Goal: Task Accomplishment & Management: Complete application form

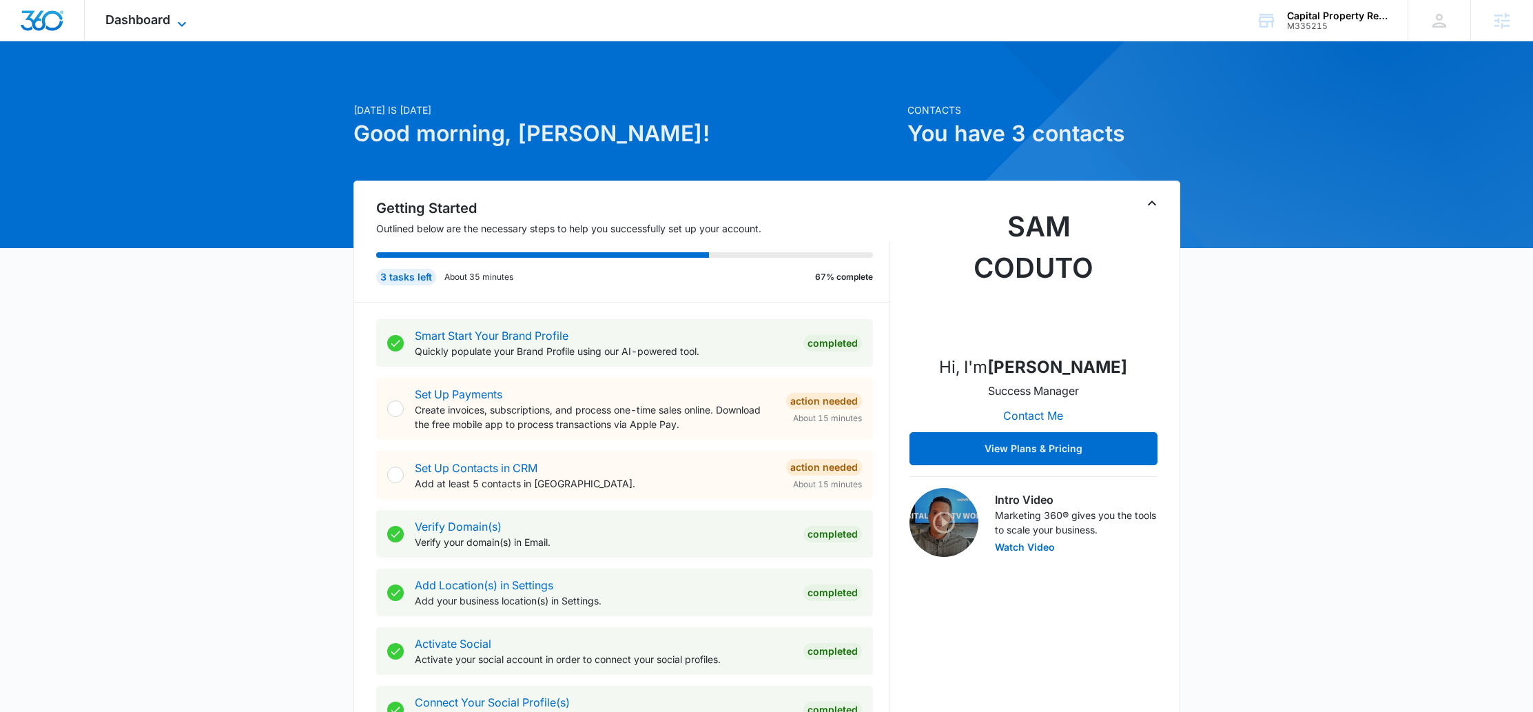
click at [136, 25] on span "Dashboard" at bounding box center [137, 19] width 65 height 14
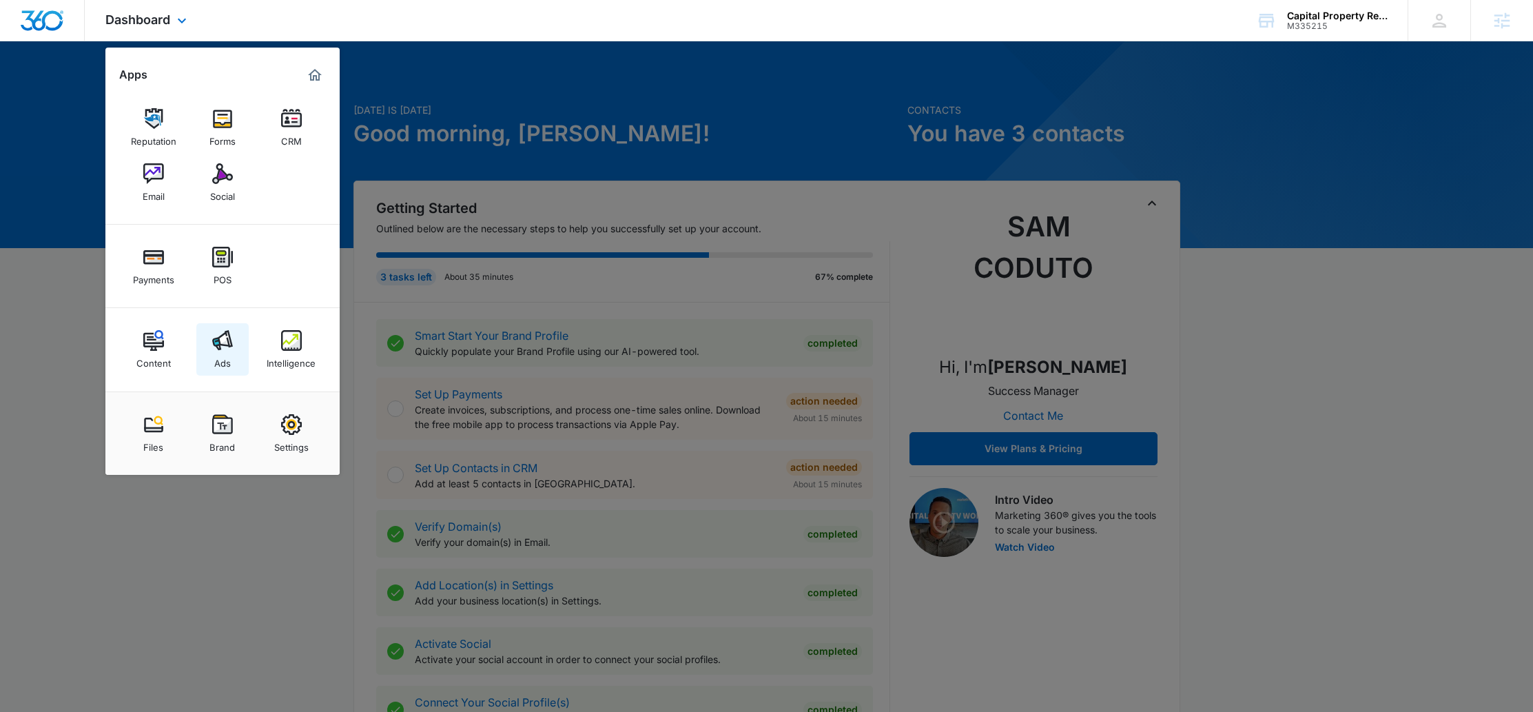
click at [206, 345] on link "Ads" at bounding box center [222, 349] width 52 height 52
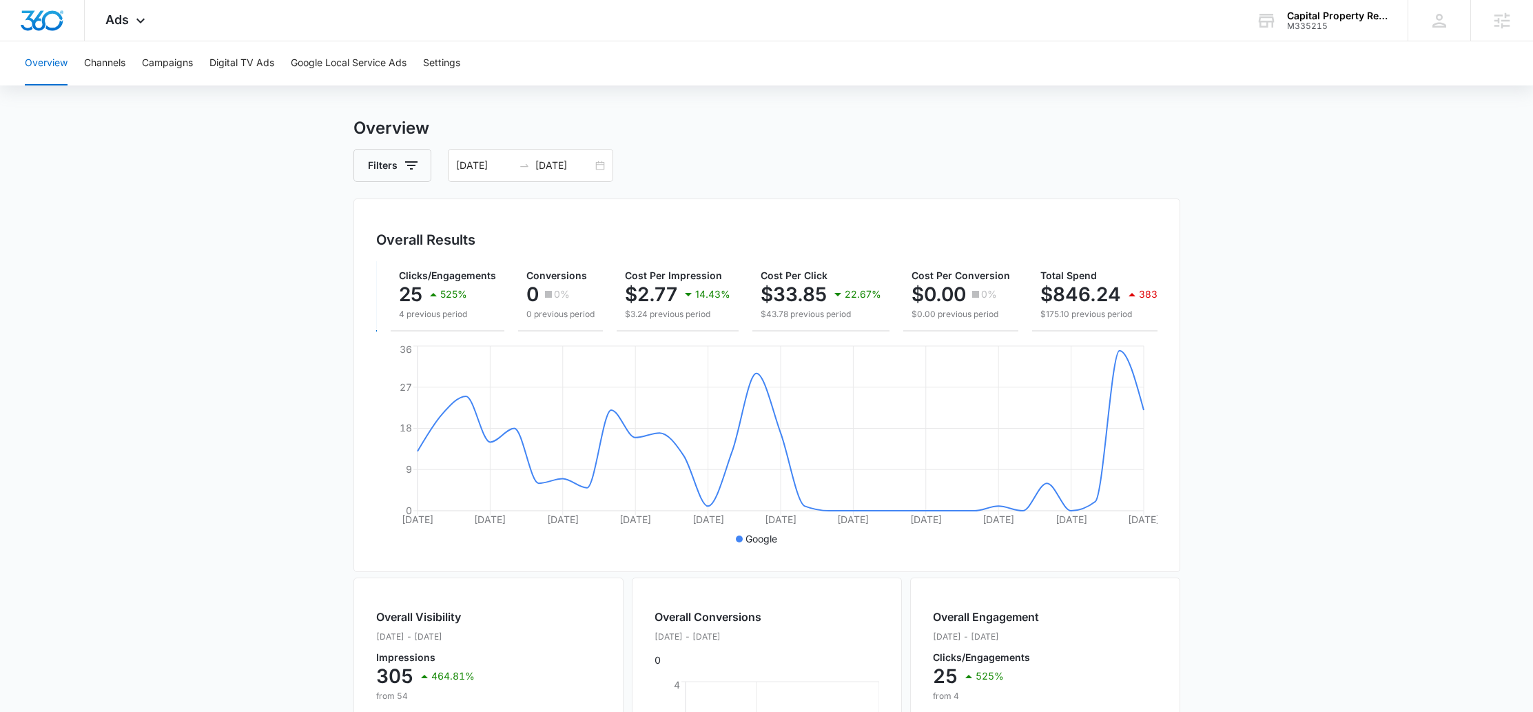
scroll to position [0, 145]
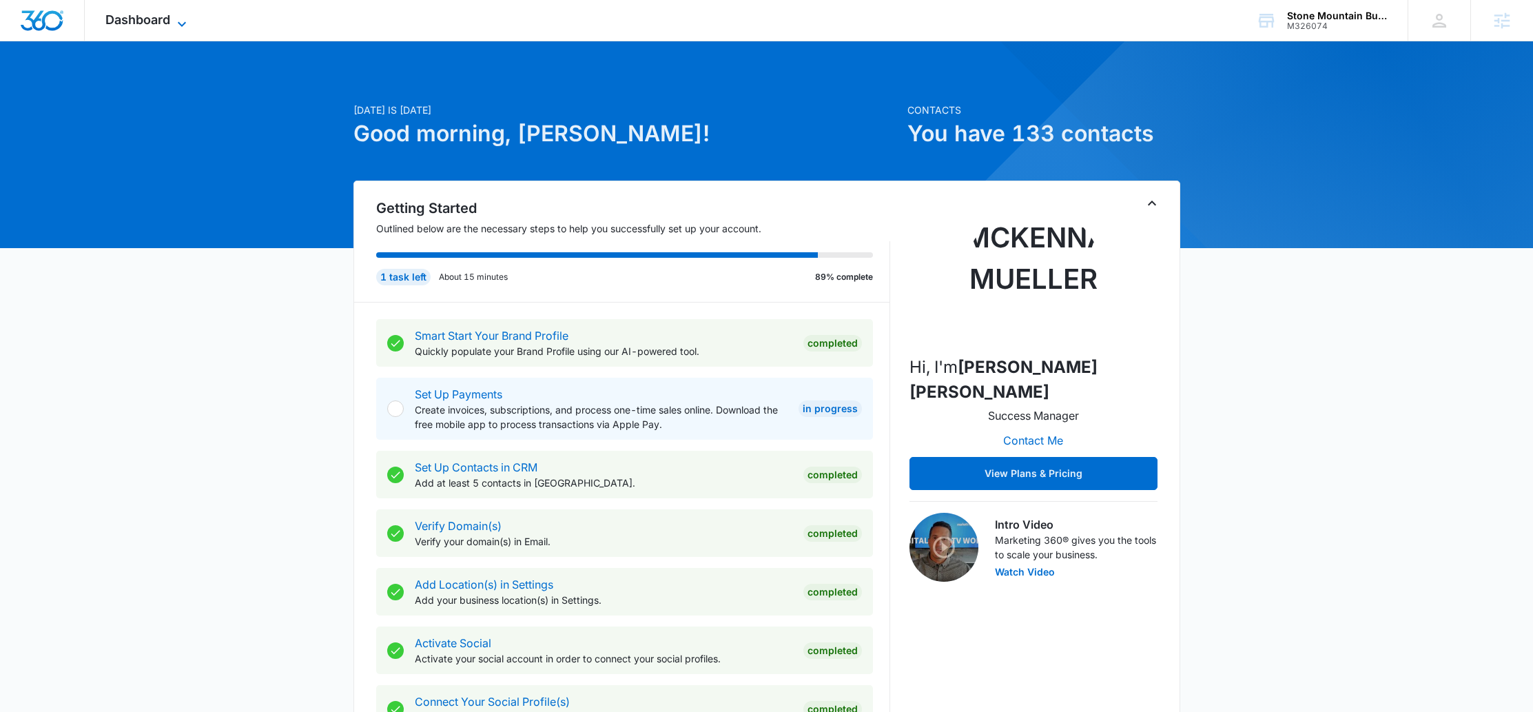
click at [167, 18] on span "Dashboard" at bounding box center [137, 19] width 65 height 14
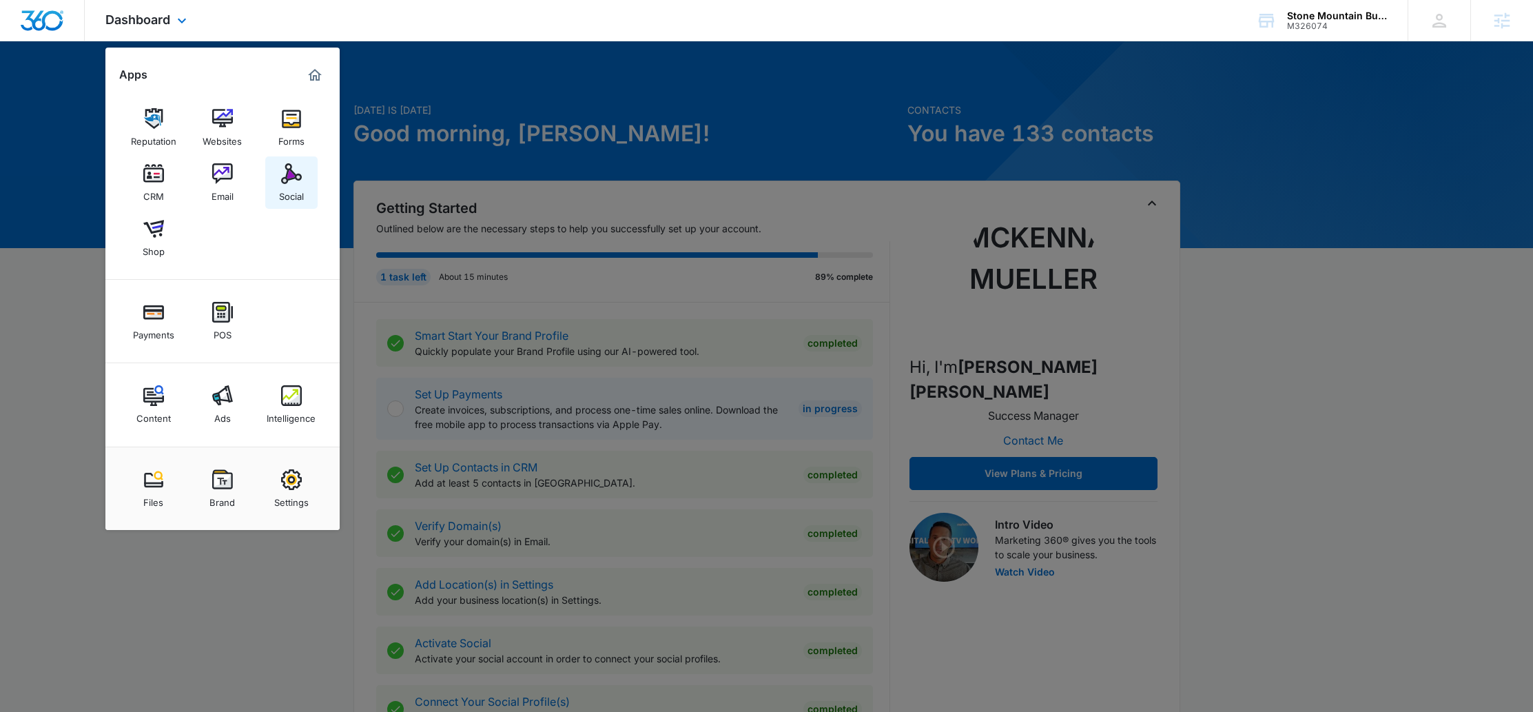
click at [304, 189] on link "Social" at bounding box center [291, 182] width 52 height 52
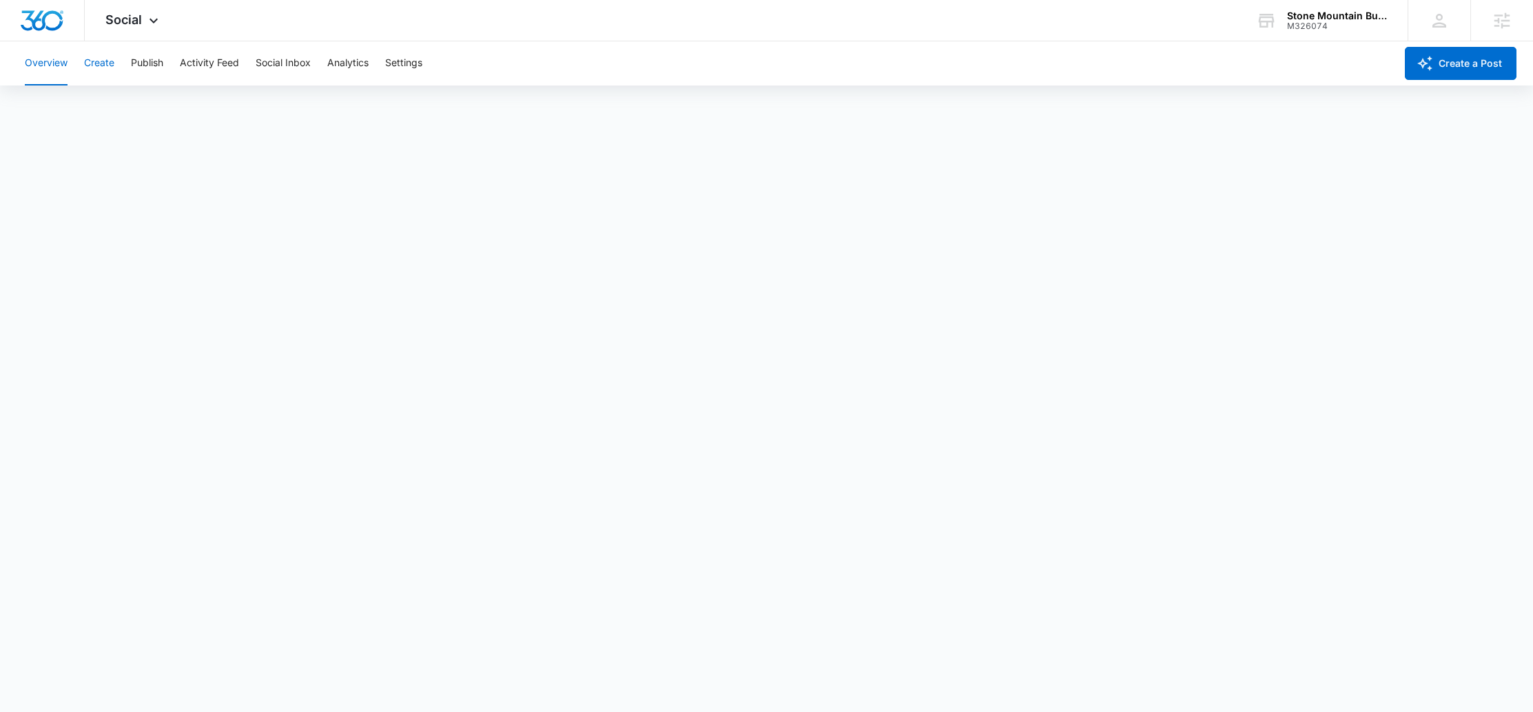
click at [84, 59] on button "Create" at bounding box center [99, 63] width 30 height 44
click at [336, 61] on button "Analytics" at bounding box center [347, 63] width 41 height 44
click at [92, 104] on button "Post" at bounding box center [89, 105] width 20 height 39
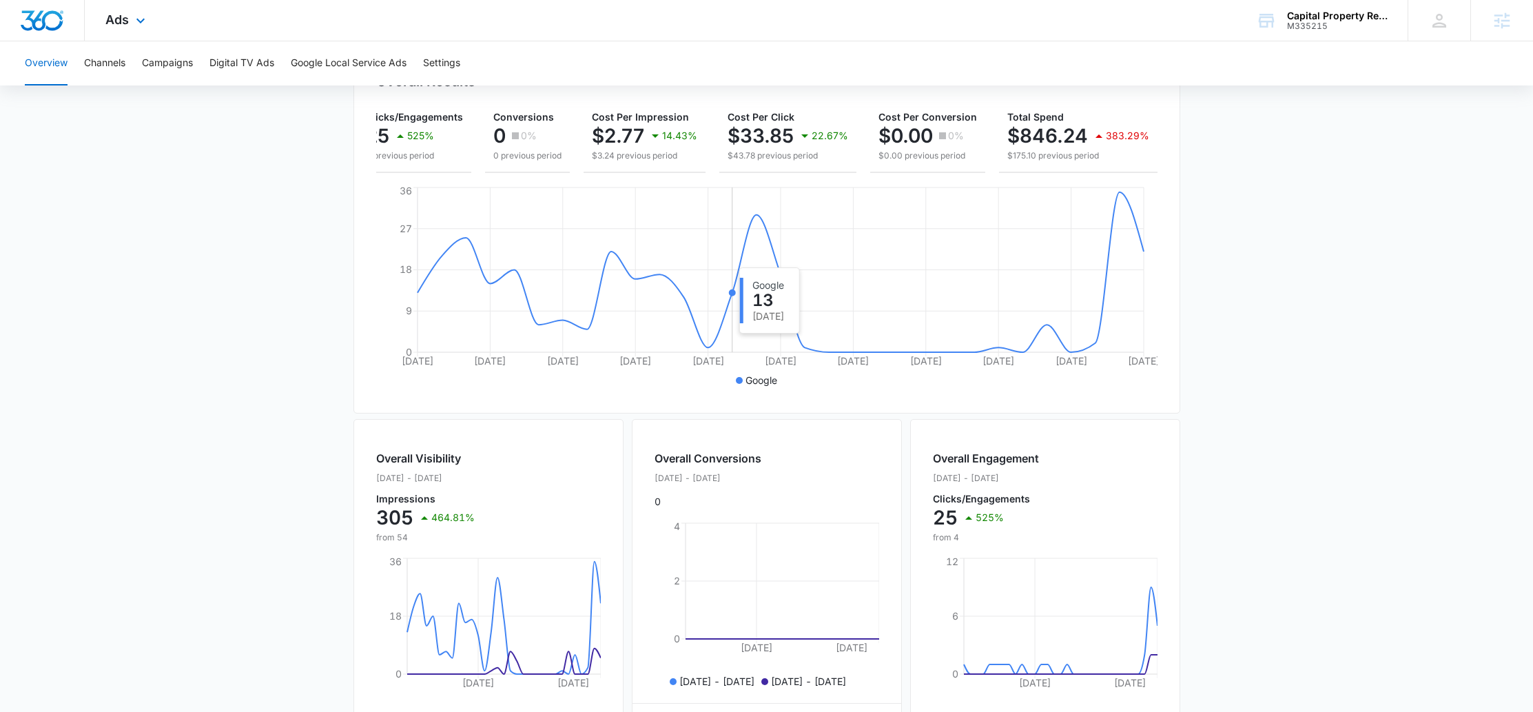
scroll to position [175, 0]
click at [173, 68] on button "Campaigns" at bounding box center [167, 63] width 51 height 44
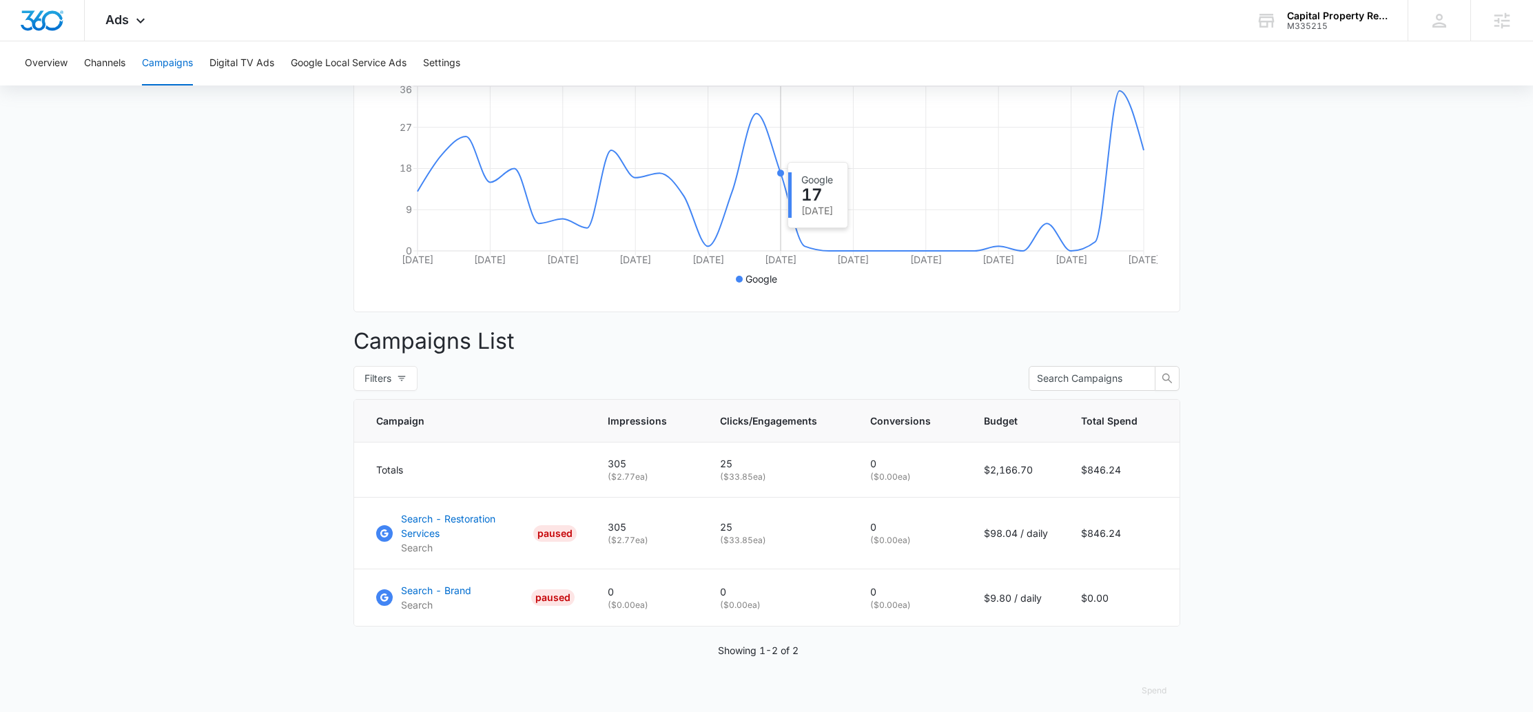
scroll to position [296, 0]
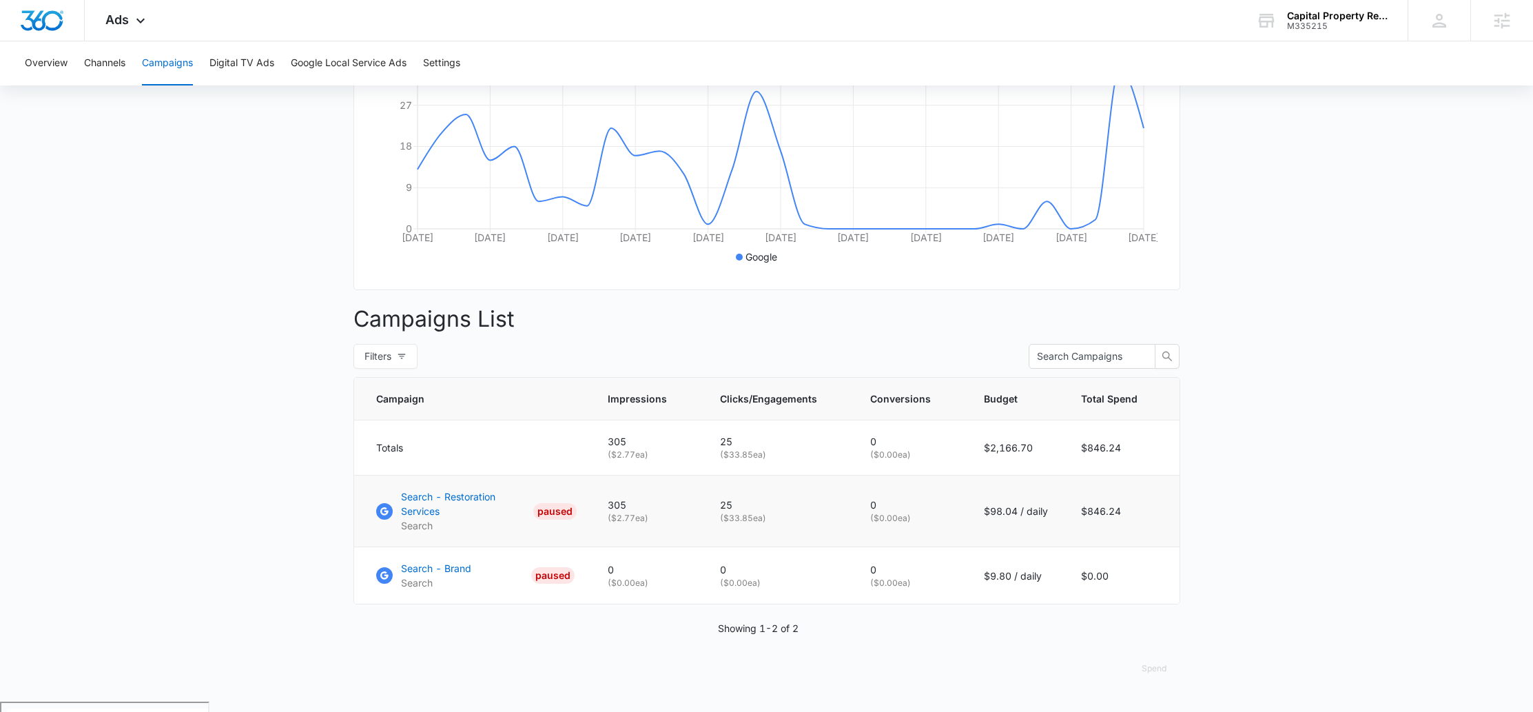
drag, startPoint x: 915, startPoint y: 529, endPoint x: 861, endPoint y: 532, distance: 54.5
click at [861, 532] on td "0 ( $0.00 ea)" at bounding box center [910, 511] width 114 height 72
drag, startPoint x: 707, startPoint y: 523, endPoint x: 786, endPoint y: 526, distance: 79.3
click at [786, 526] on td "25 ( $33.85 ea)" at bounding box center [778, 511] width 150 height 72
click at [786, 524] on p "( $33.85 ea)" at bounding box center [778, 518] width 117 height 12
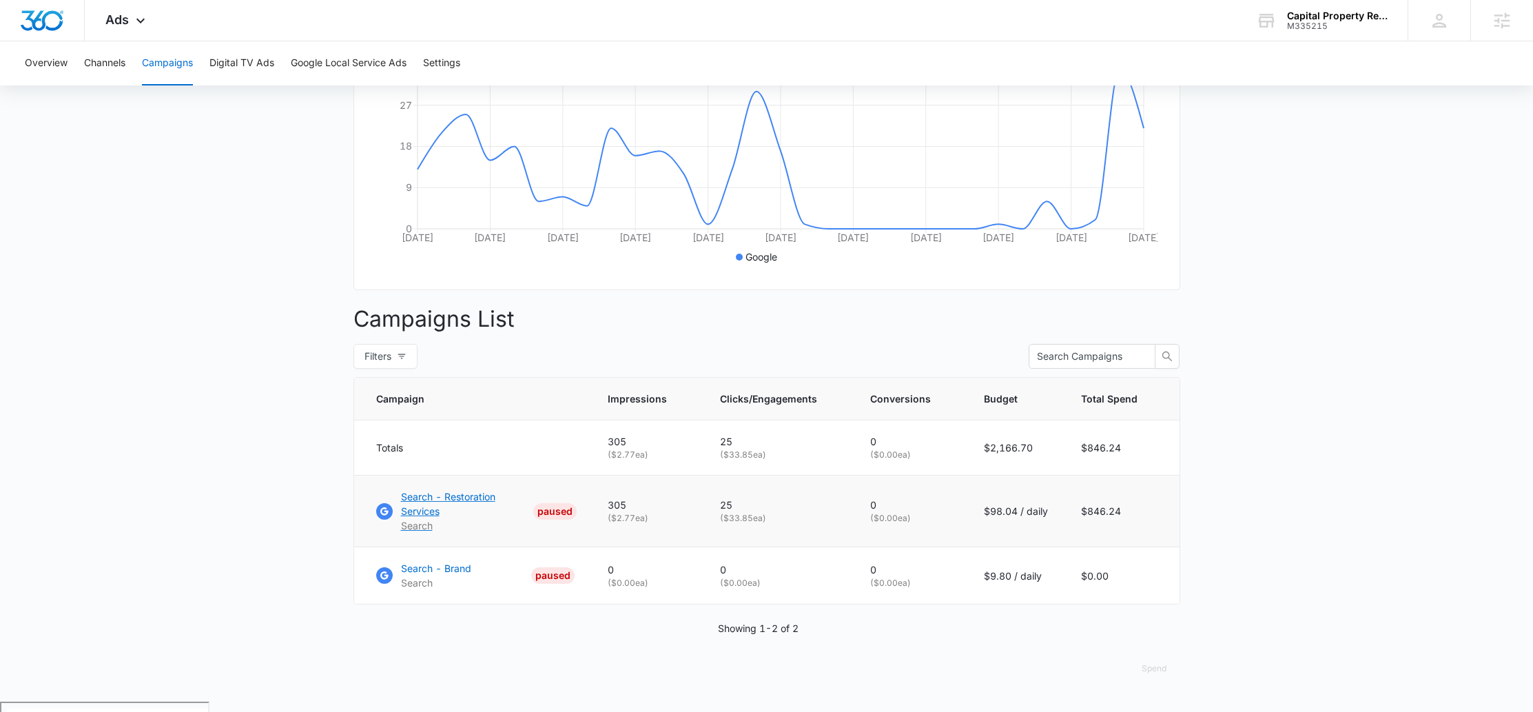
click at [437, 508] on p "Search - Restoration Services" at bounding box center [464, 503] width 127 height 29
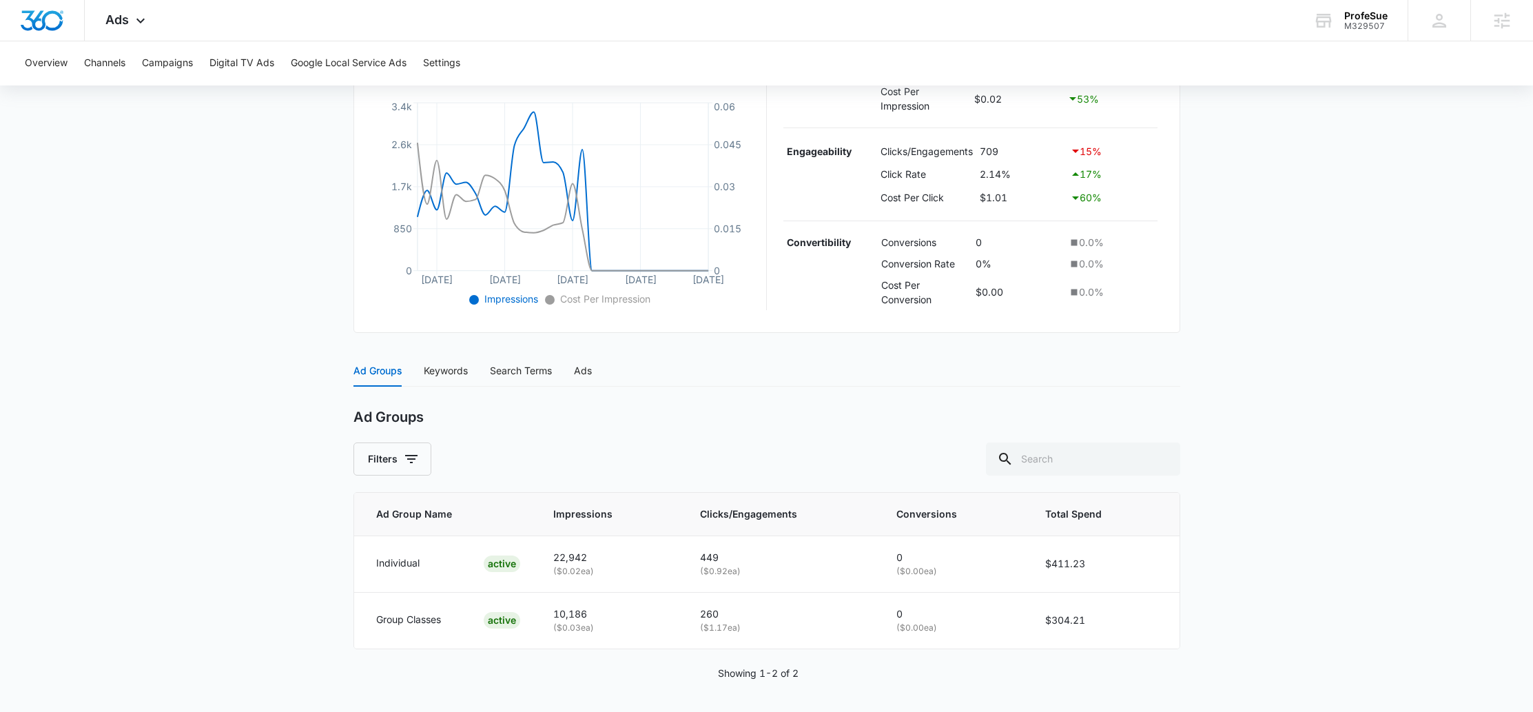
scroll to position [301, 0]
drag, startPoint x: 688, startPoint y: 561, endPoint x: 777, endPoint y: 561, distance: 88.9
click at [777, 561] on td "449 ( $0.92 ea)" at bounding box center [781, 562] width 196 height 56
click at [777, 561] on p "449" at bounding box center [781, 555] width 163 height 15
click at [1375, 26] on div "M329507" at bounding box center [1365, 26] width 43 height 10
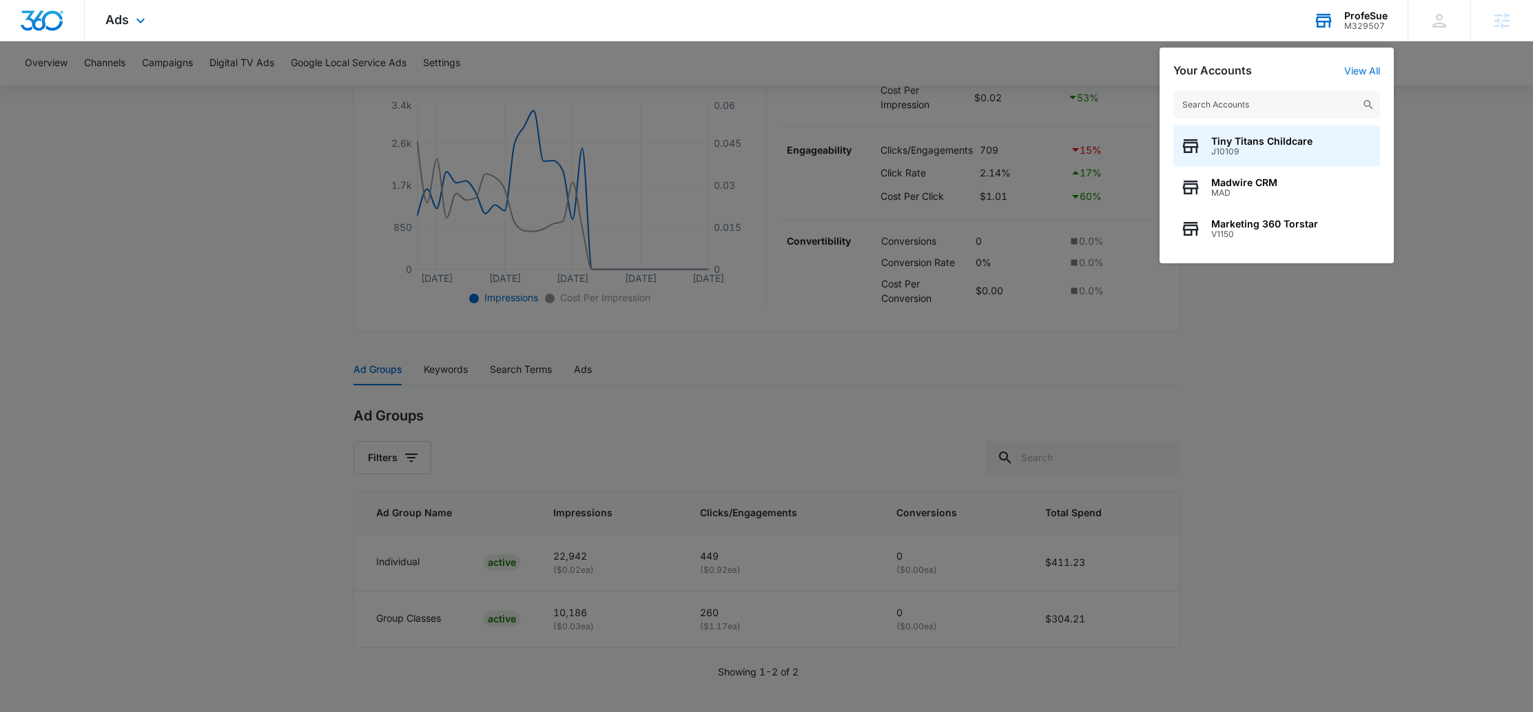
click at [1246, 104] on input "text" at bounding box center [1276, 105] width 207 height 28
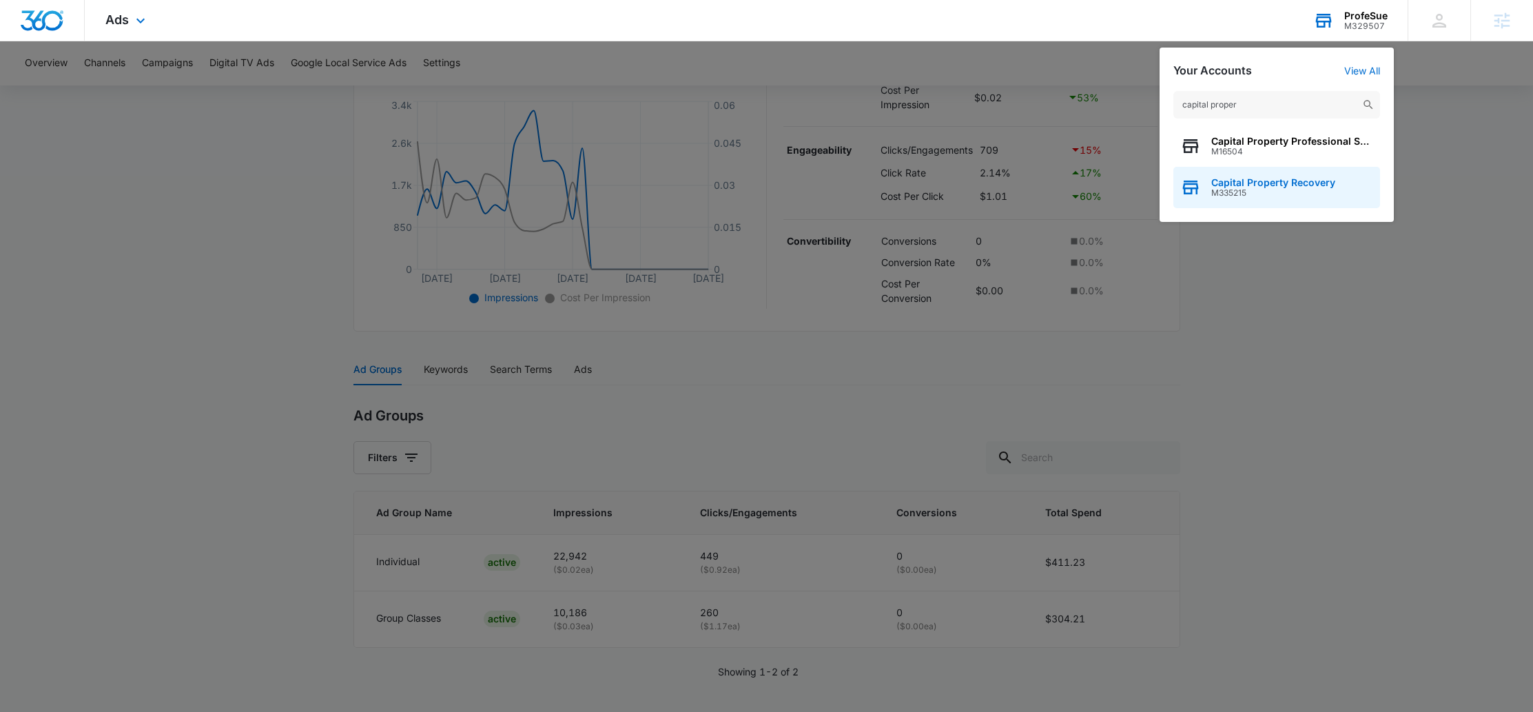
type input "capital proper"
click at [1263, 179] on span "Capital Property Recovery" at bounding box center [1273, 182] width 124 height 11
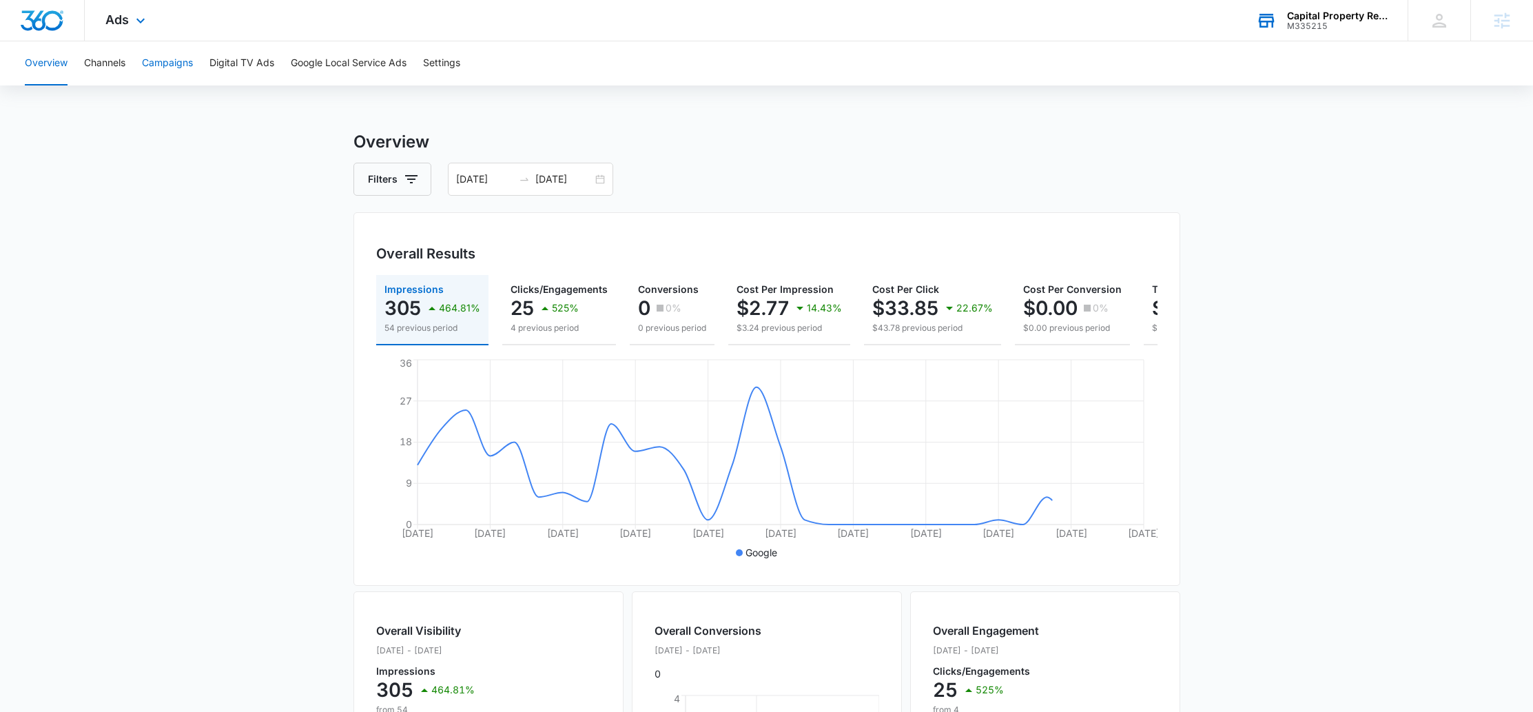
click at [154, 64] on button "Campaigns" at bounding box center [167, 63] width 51 height 44
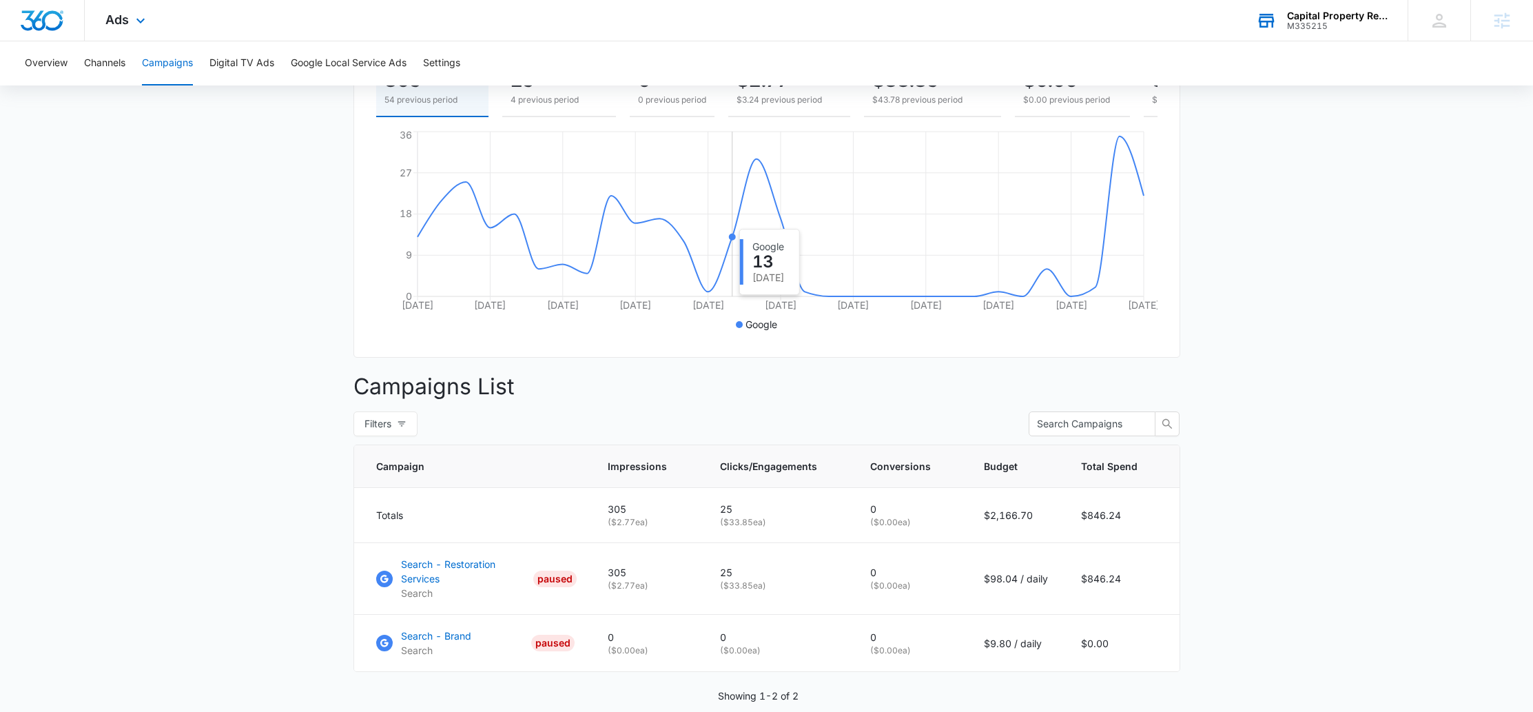
scroll to position [234, 0]
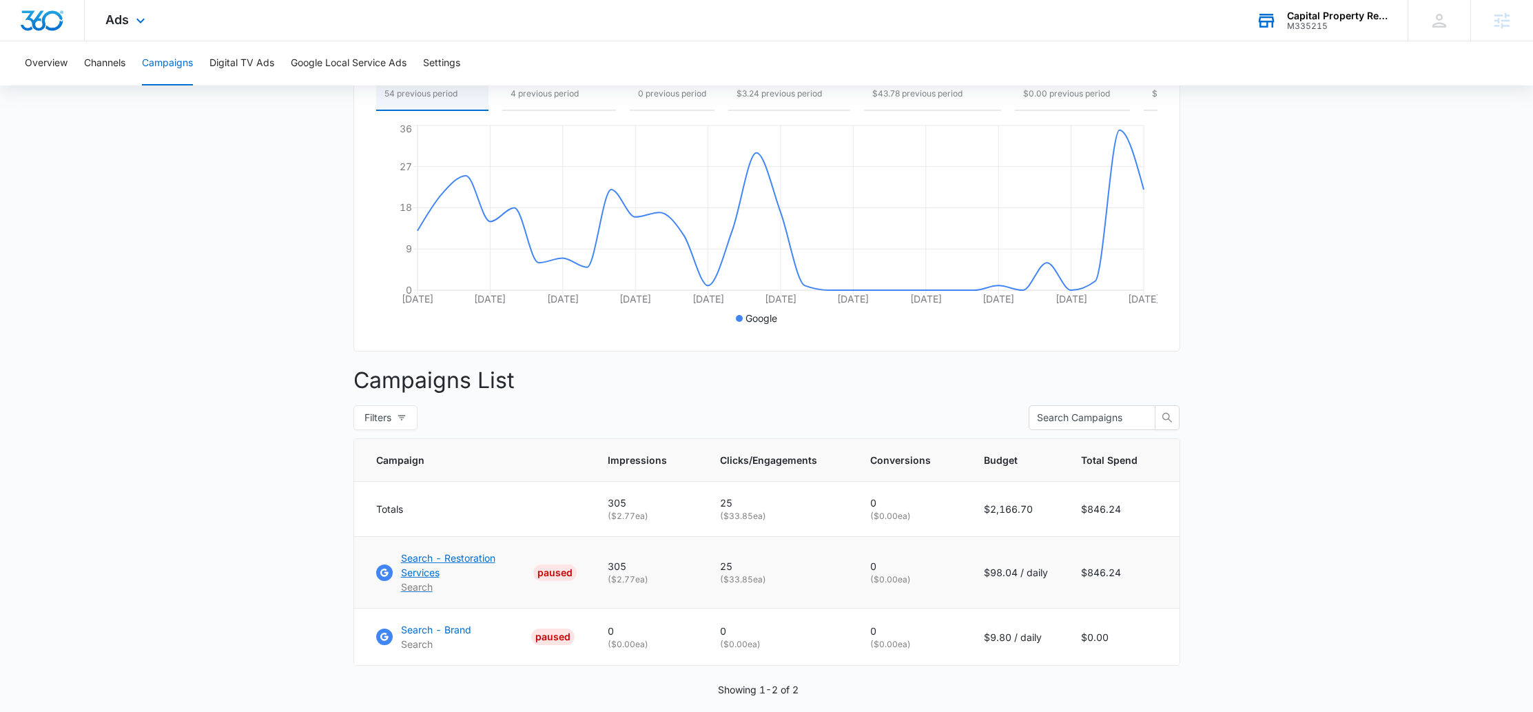
click at [453, 568] on p "Search - Restoration Services" at bounding box center [464, 564] width 127 height 29
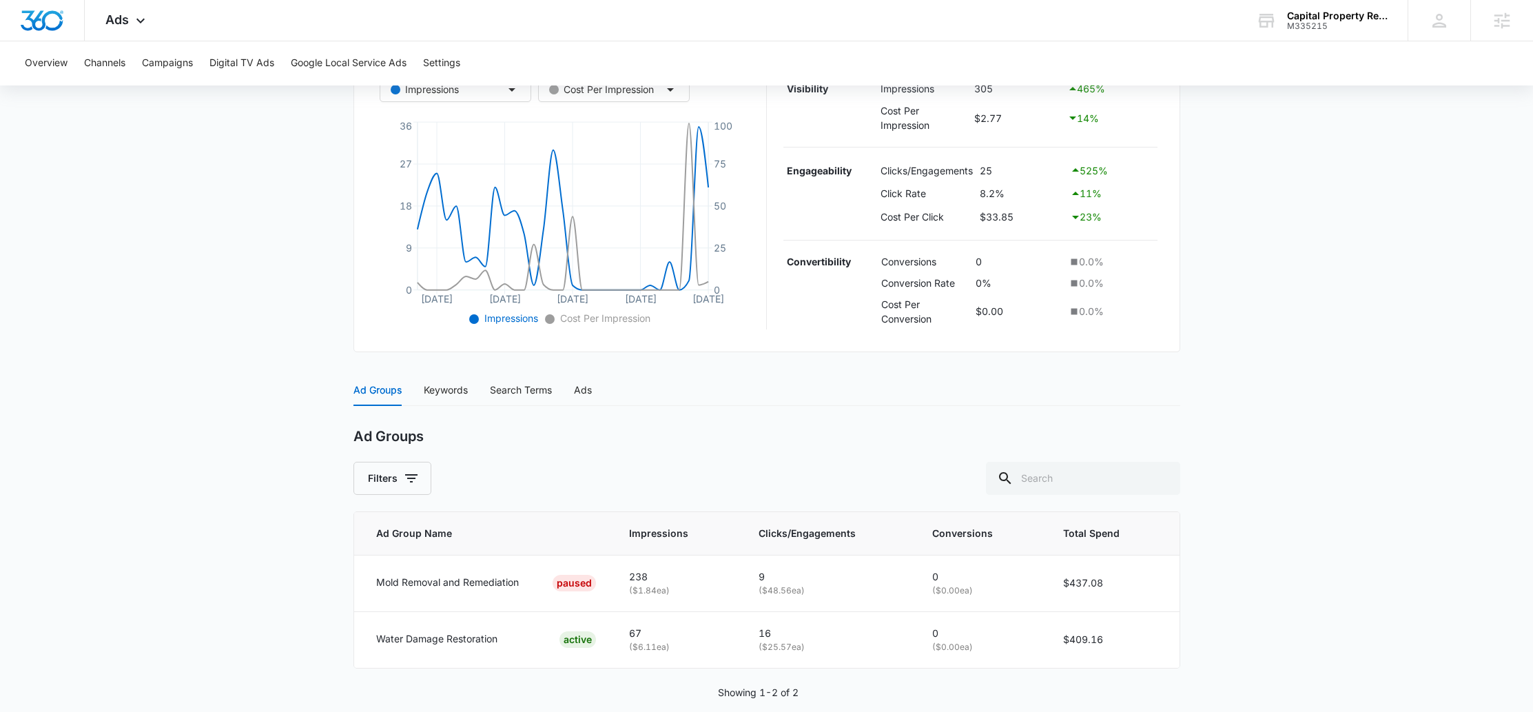
scroll to position [301, 0]
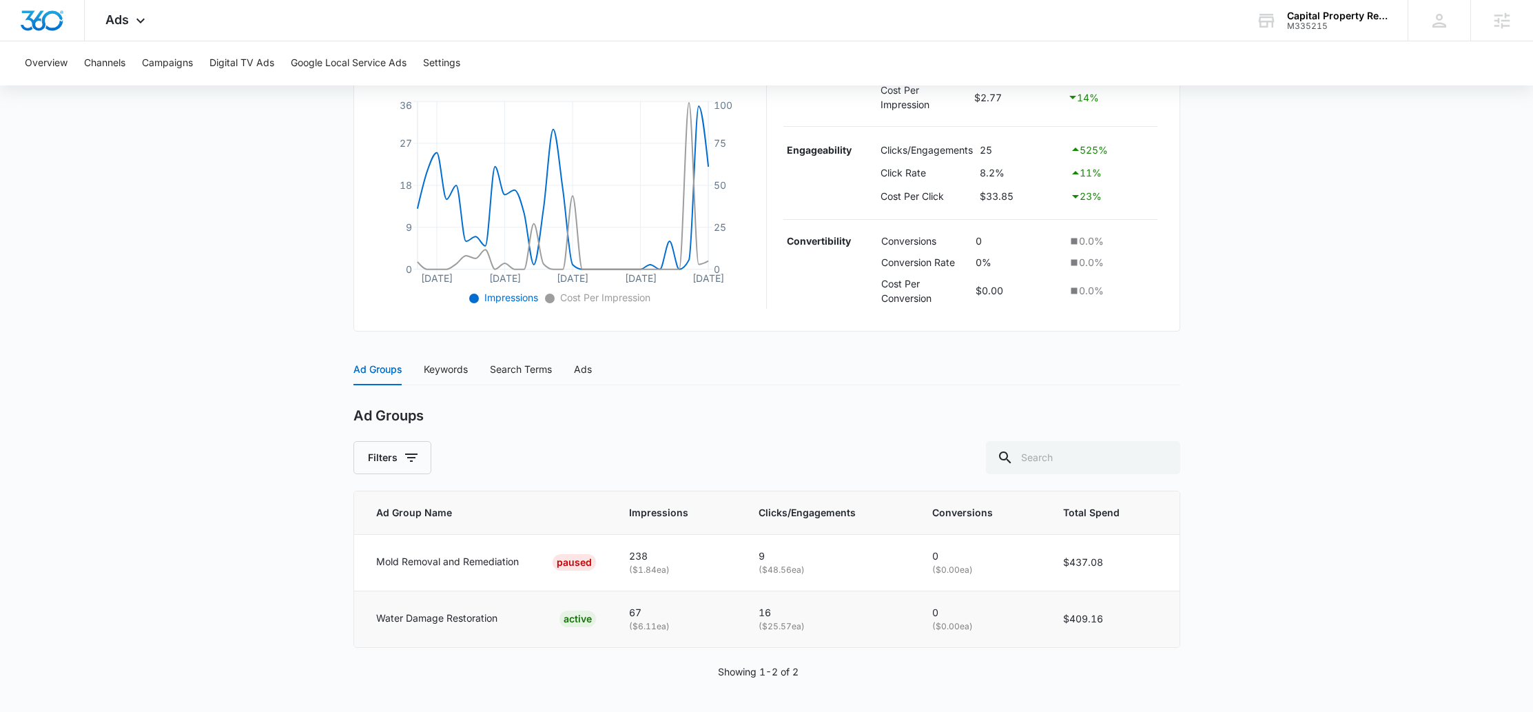
click at [438, 623] on p "Water Damage Restoration" at bounding box center [436, 617] width 121 height 15
click at [438, 619] on p "Water Damage Restoration" at bounding box center [436, 617] width 121 height 15
drag, startPoint x: 438, startPoint y: 619, endPoint x: 809, endPoint y: 619, distance: 370.6
click at [809, 619] on tr "Water Damage Restoration ACTIVE 67 ( $6.11 ea) 16 ( $25.57 ea) 0 ( $0.00 ea) $4…" at bounding box center [766, 618] width 825 height 56
click at [809, 619] on p "16" at bounding box center [828, 612] width 140 height 15
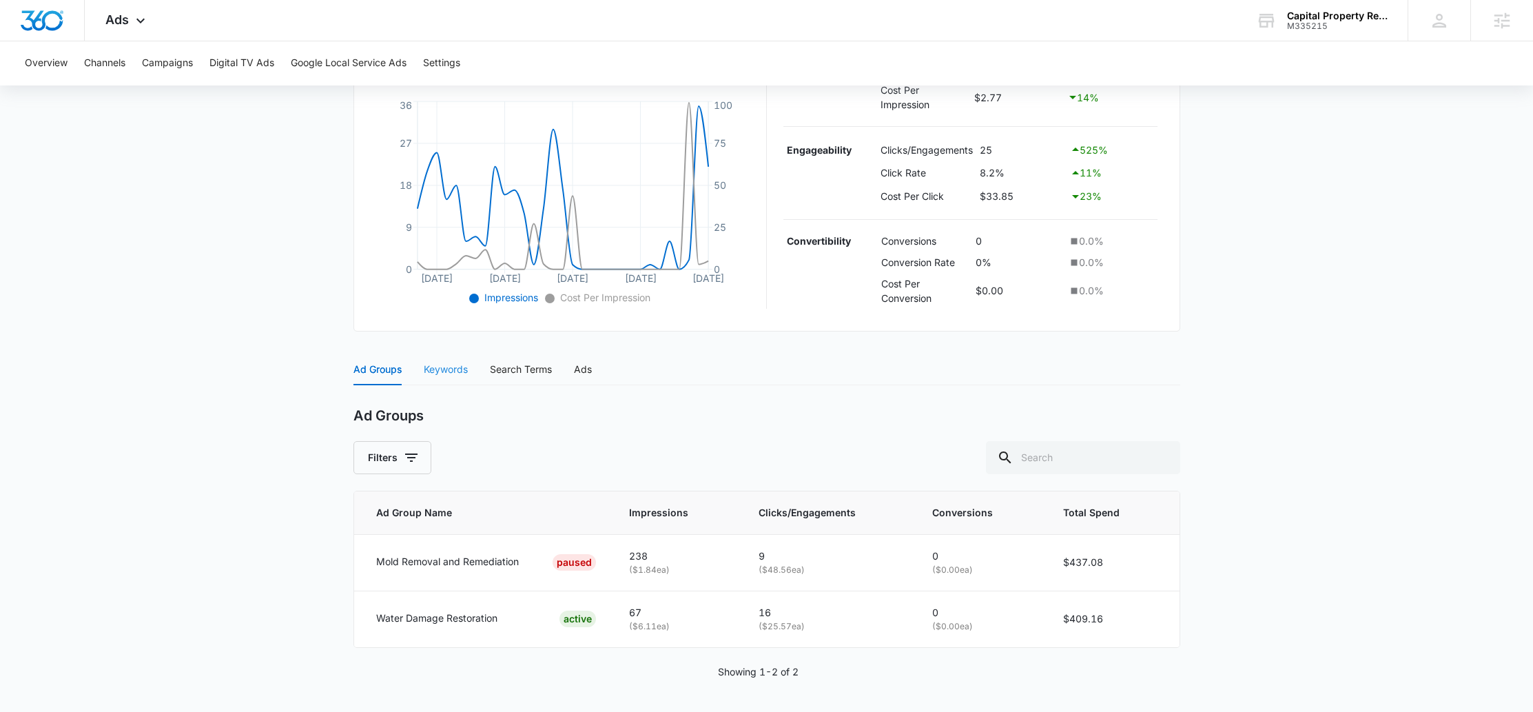
click at [435, 355] on div "Keywords" at bounding box center [446, 369] width 44 height 32
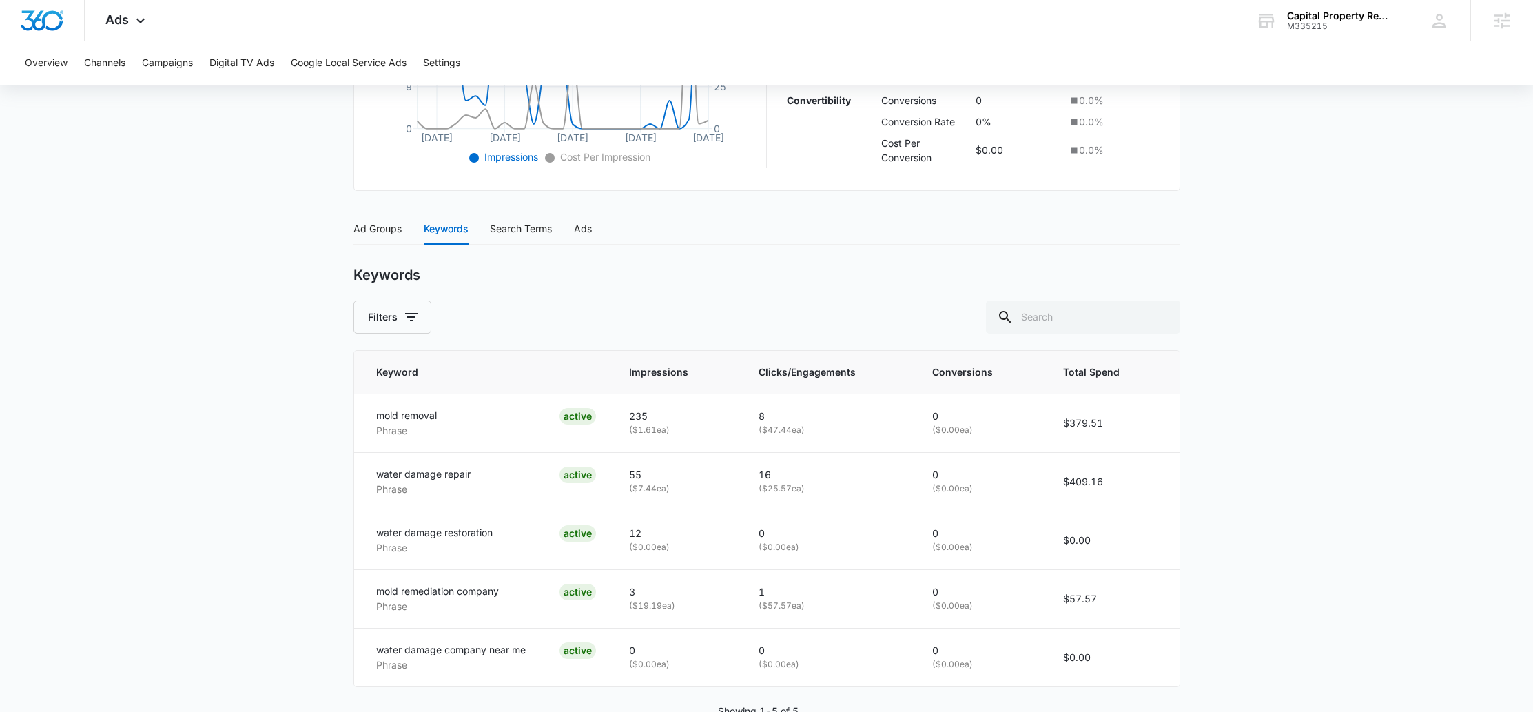
scroll to position [482, 0]
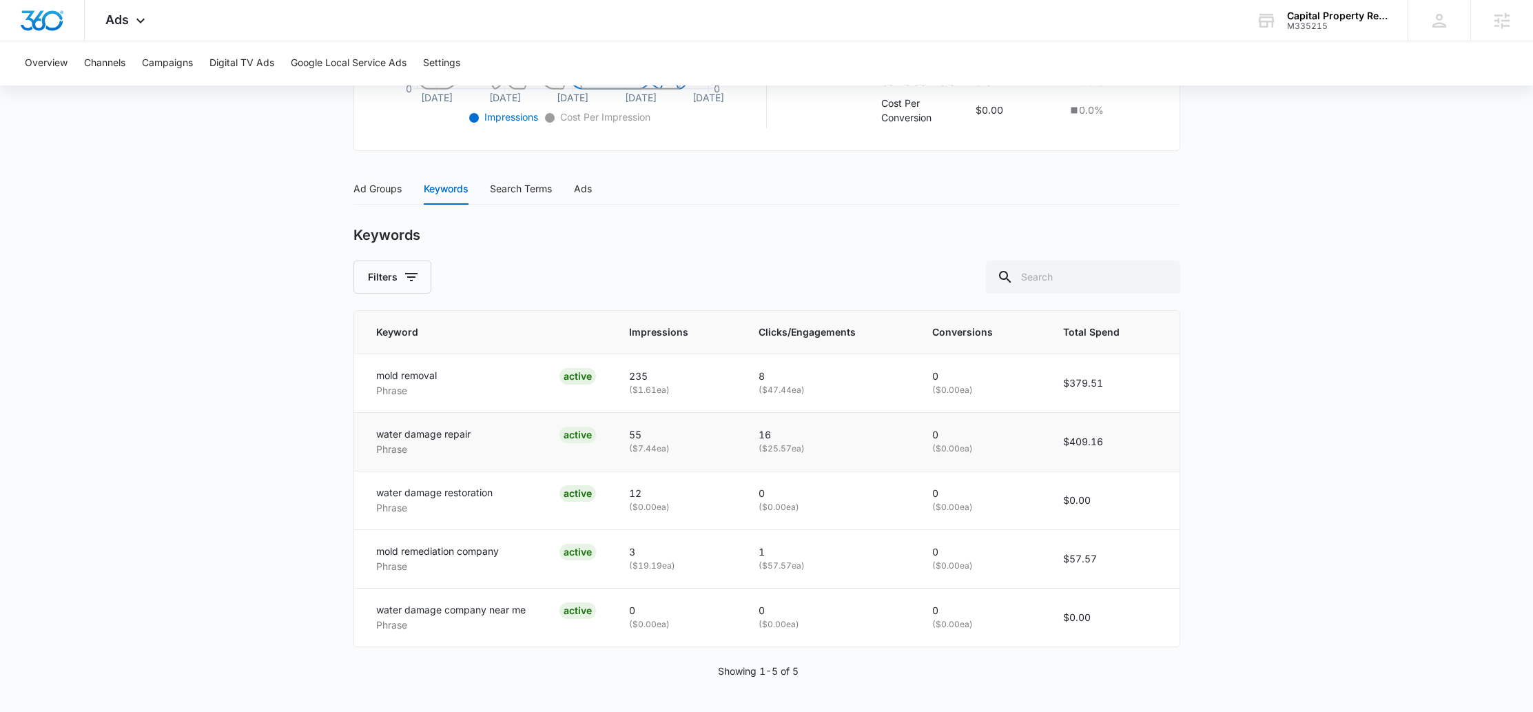
drag, startPoint x: 757, startPoint y: 453, endPoint x: 835, endPoint y: 453, distance: 77.8
click at [835, 453] on td "16 ( $25.57 ea)" at bounding box center [828, 441] width 173 height 59
click at [835, 453] on p "( $25.57 ea)" at bounding box center [828, 448] width 140 height 13
drag, startPoint x: 763, startPoint y: 568, endPoint x: 839, endPoint y: 568, distance: 75.8
click at [839, 568] on td "1 ( $57.57 ea)" at bounding box center [828, 558] width 173 height 59
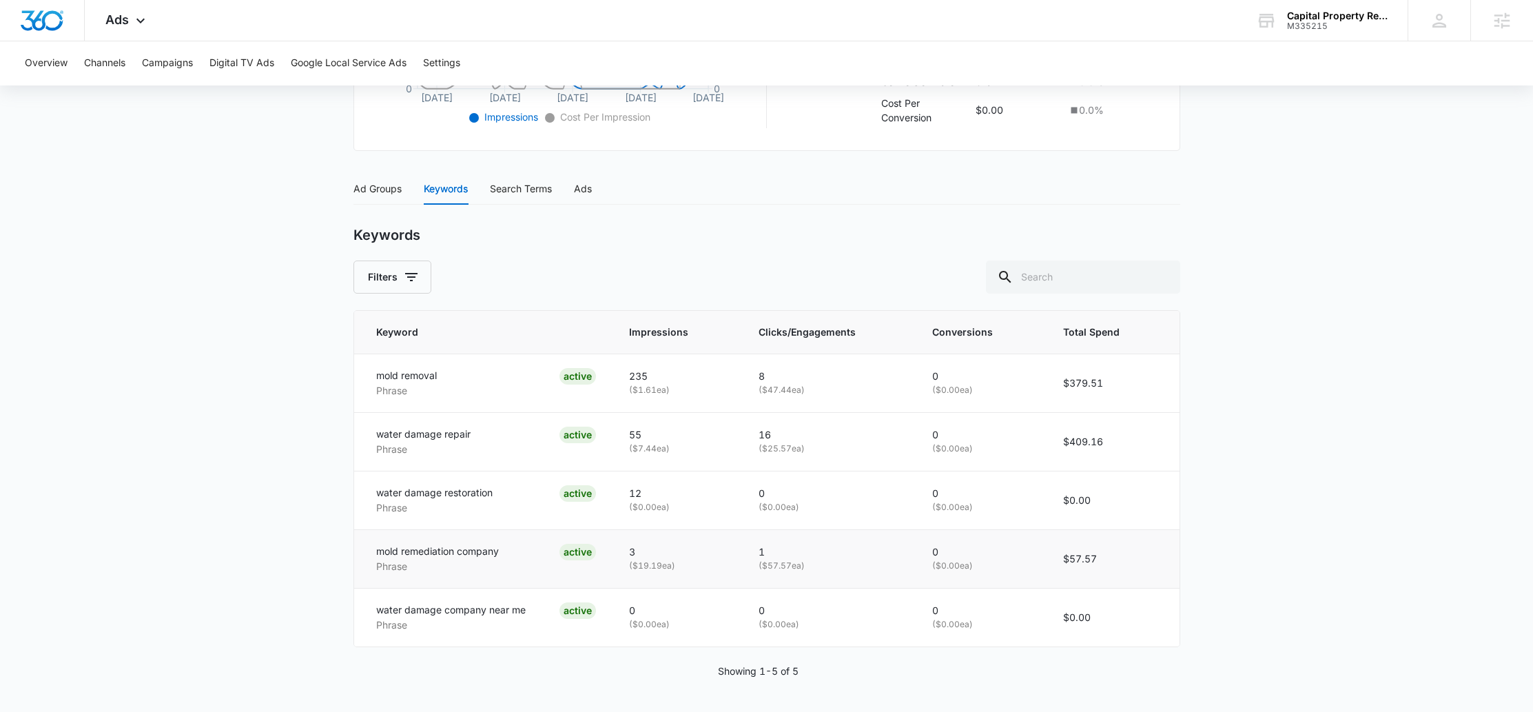
click at [839, 568] on p "( $57.57 ea)" at bounding box center [828, 565] width 140 height 13
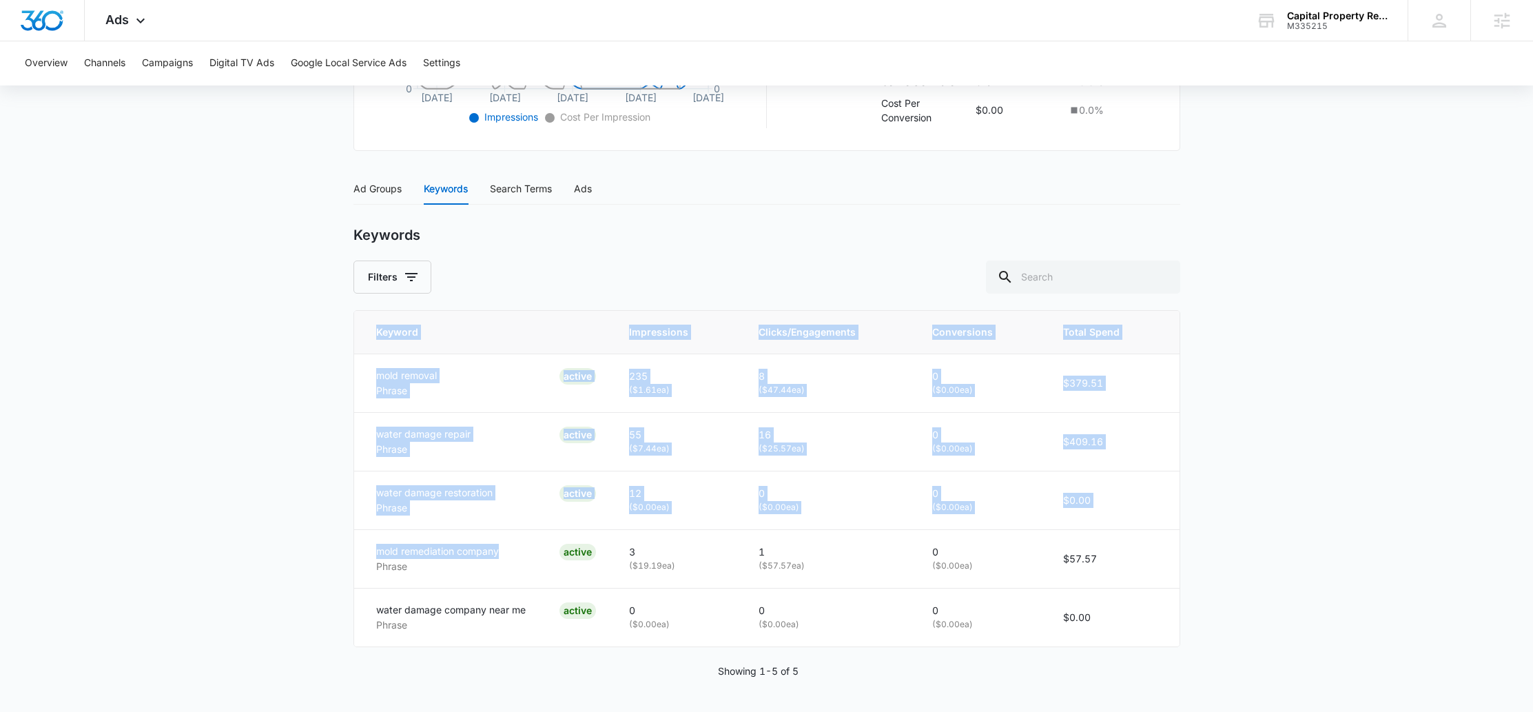
drag, startPoint x: 508, startPoint y: 550, endPoint x: 350, endPoint y: 548, distance: 157.8
click at [350, 548] on main "Search - Restoration Services | Search Paused $98.04 daily , $846.24 Spent Over…" at bounding box center [766, 180] width 1533 height 1064
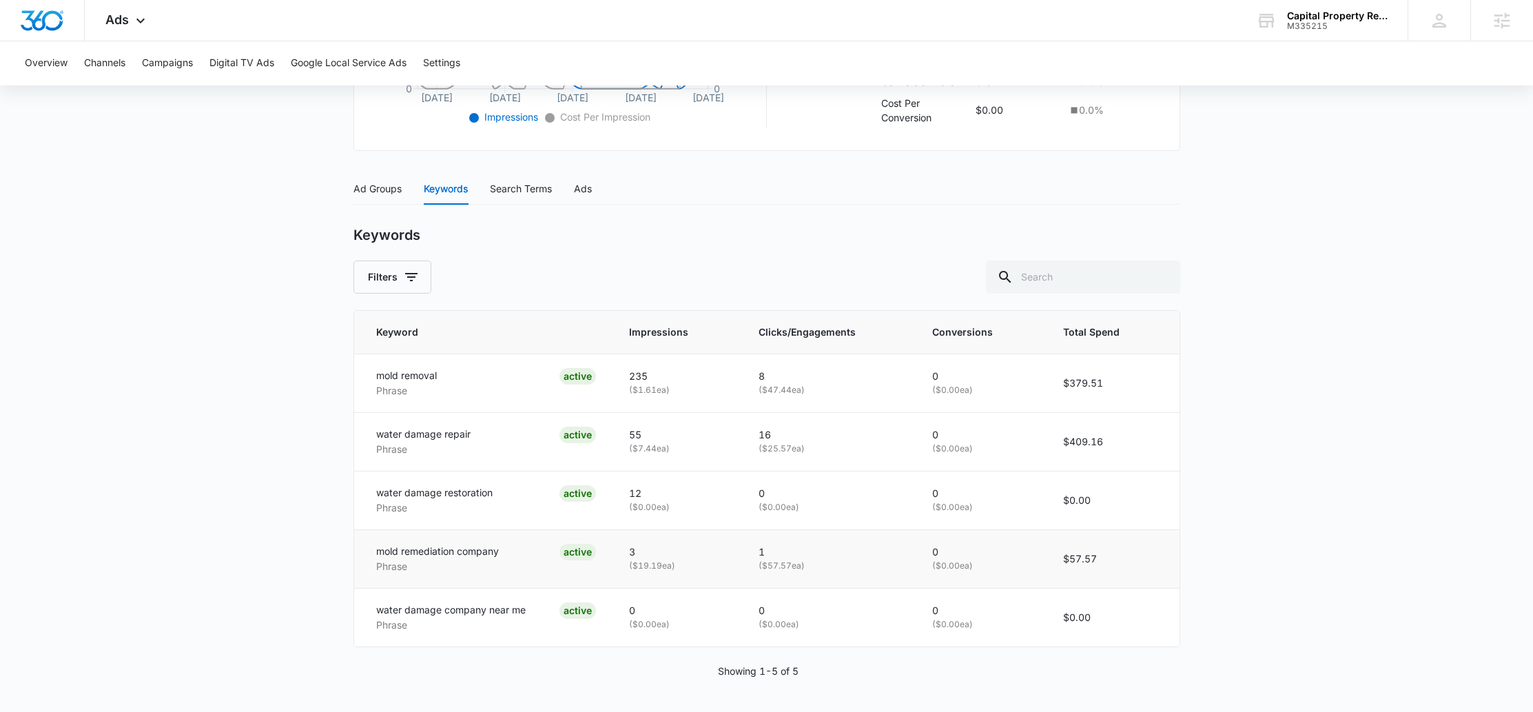
click at [764, 574] on td "1 ( $57.57 ea)" at bounding box center [828, 558] width 173 height 59
drag, startPoint x: 778, startPoint y: 453, endPoint x: 839, endPoint y: 453, distance: 60.6
click at [839, 453] on td "16 ( $25.57 ea)" at bounding box center [828, 441] width 173 height 59
click at [839, 453] on p "( $25.57 ea)" at bounding box center [828, 448] width 140 height 13
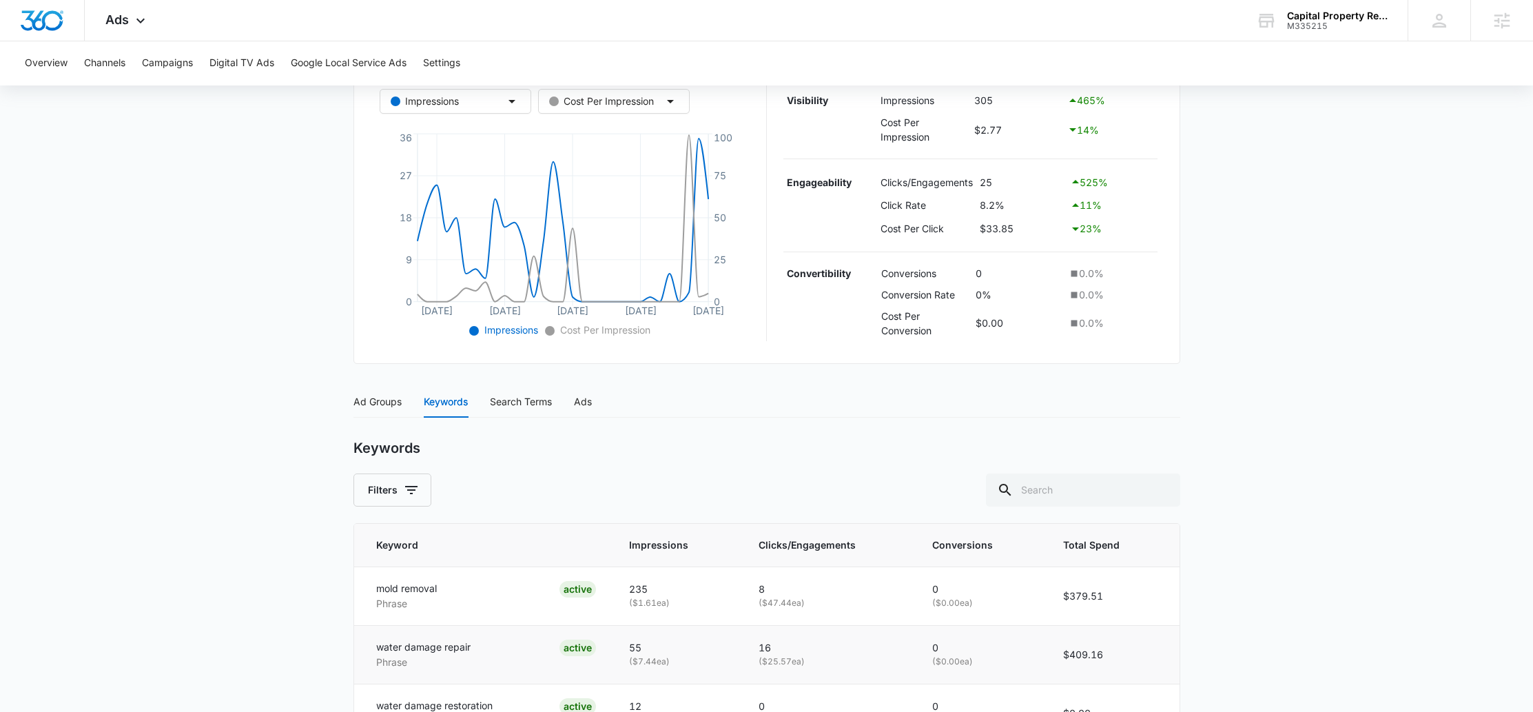
scroll to position [0, 0]
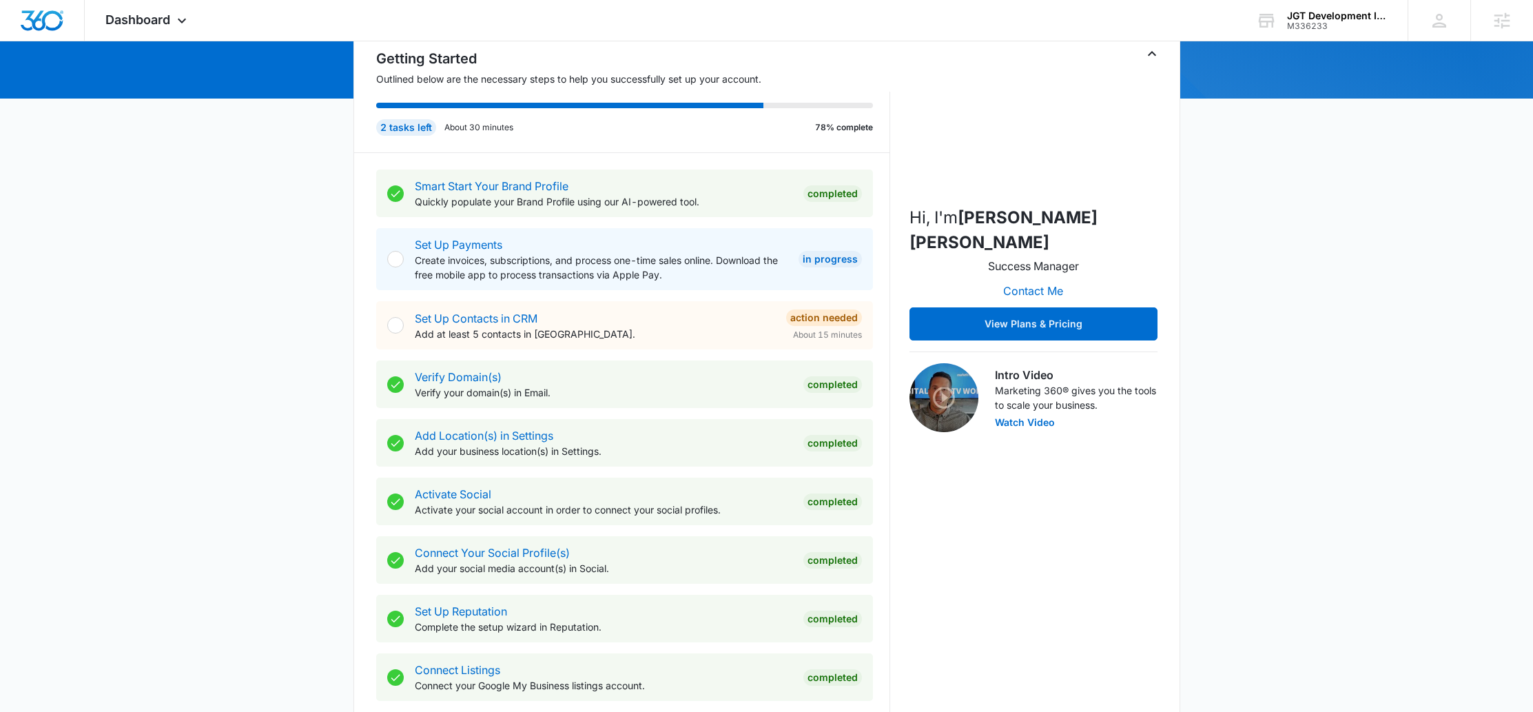
scroll to position [141, 0]
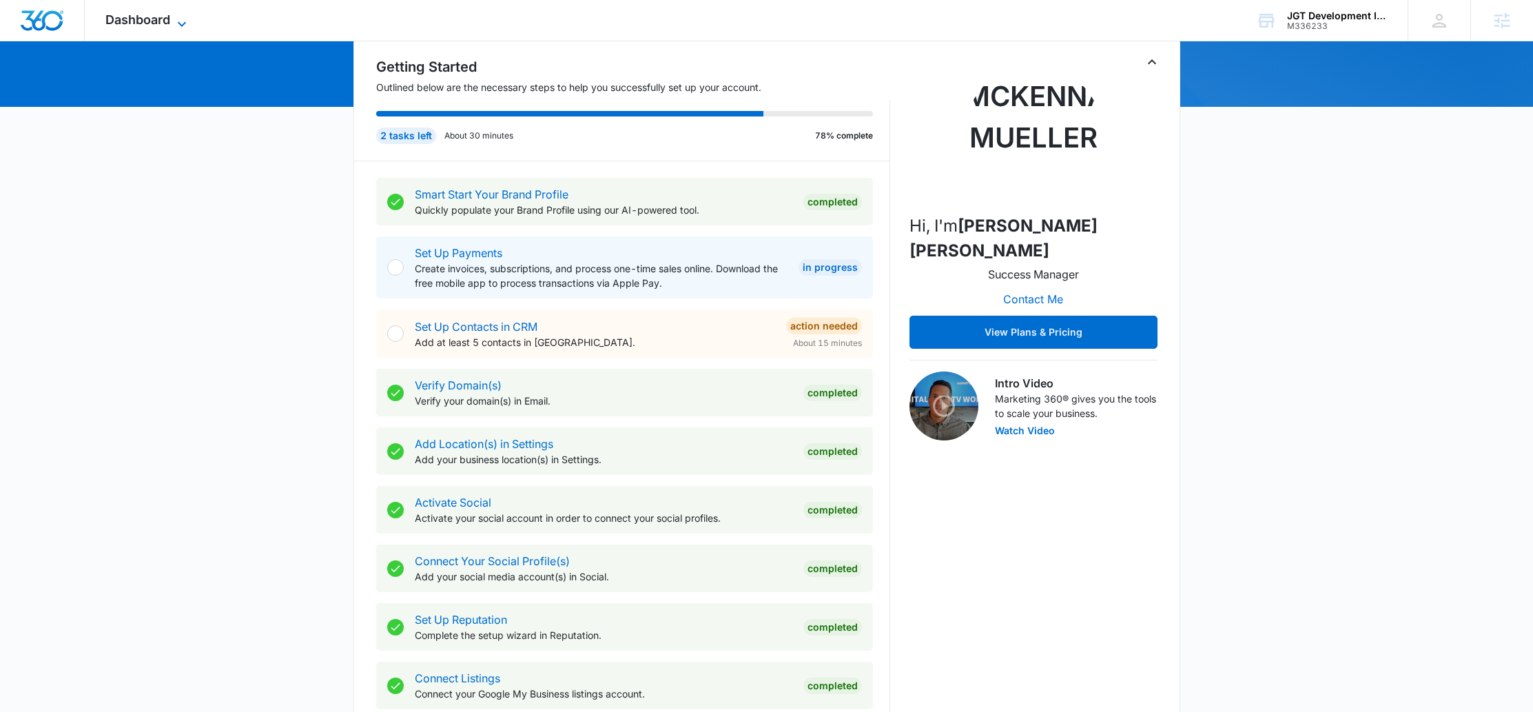
click at [125, 14] on span "Dashboard" at bounding box center [137, 19] width 65 height 14
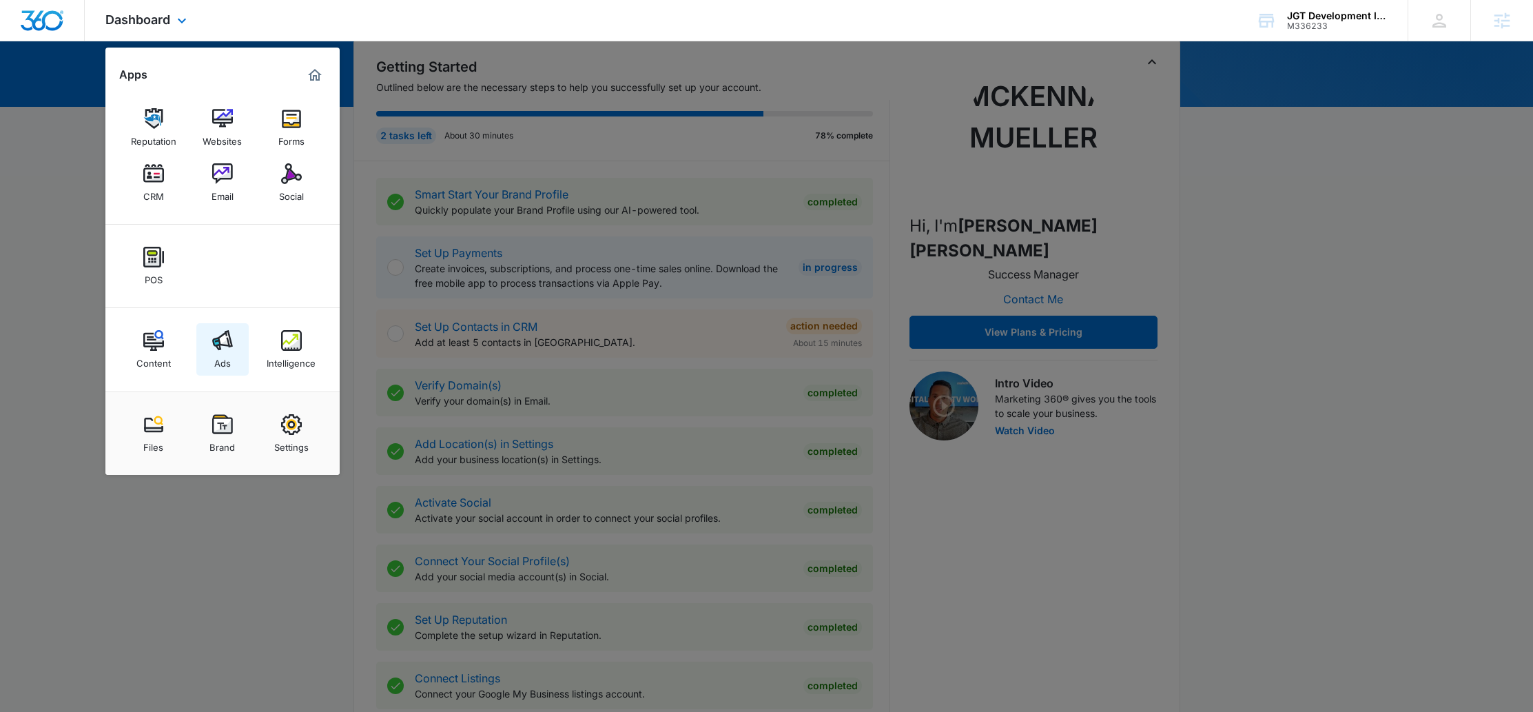
click at [240, 346] on link "Ads" at bounding box center [222, 349] width 52 height 52
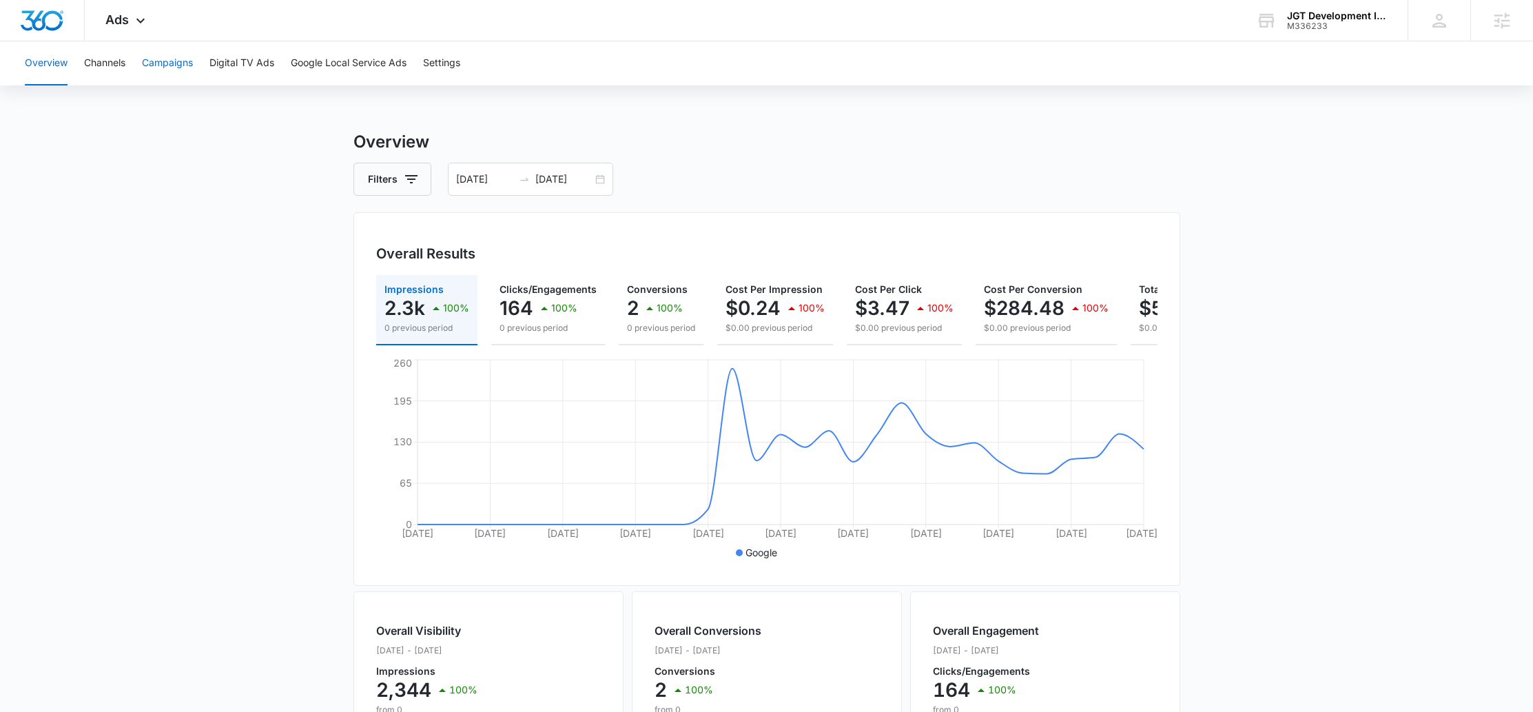
click at [156, 61] on button "Campaigns" at bounding box center [167, 63] width 51 height 44
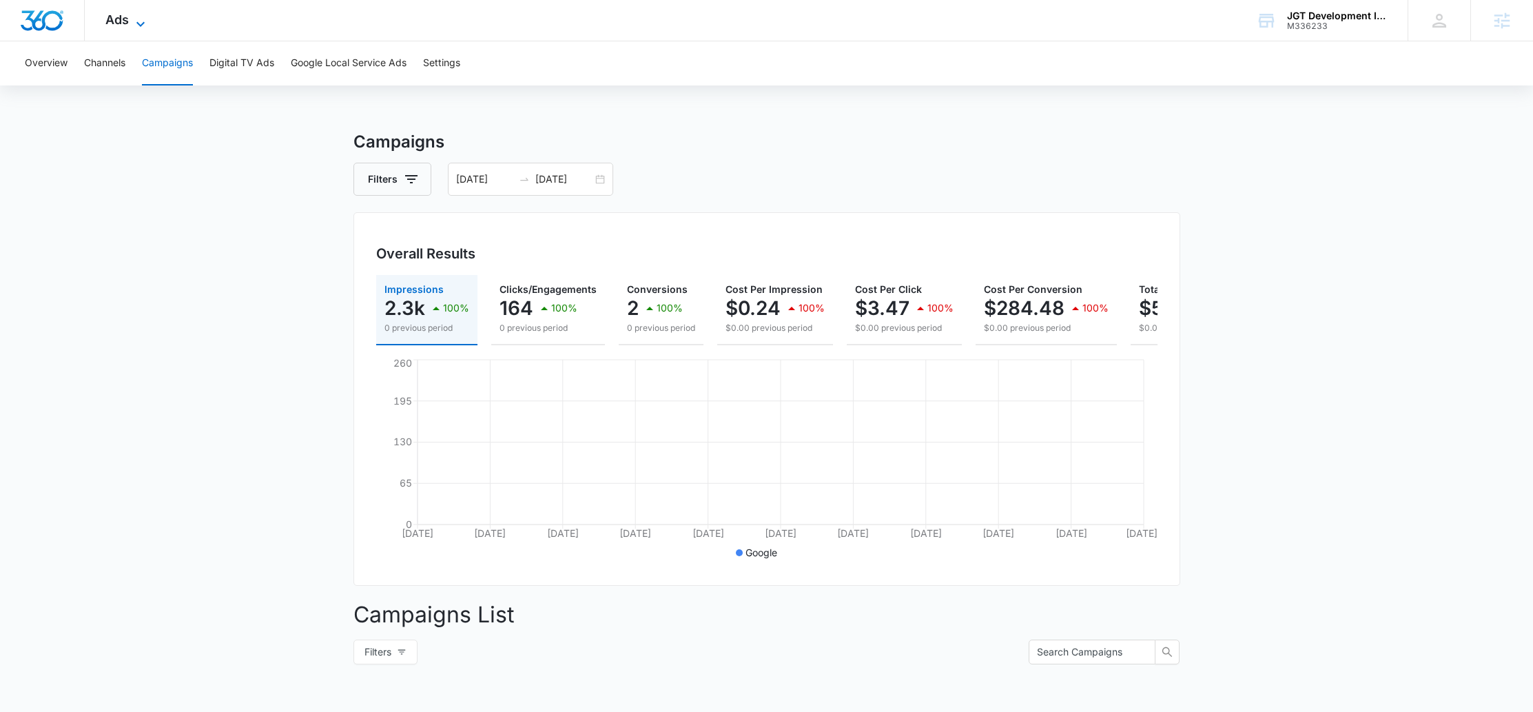
click at [112, 12] on span "Ads" at bounding box center [116, 19] width 23 height 14
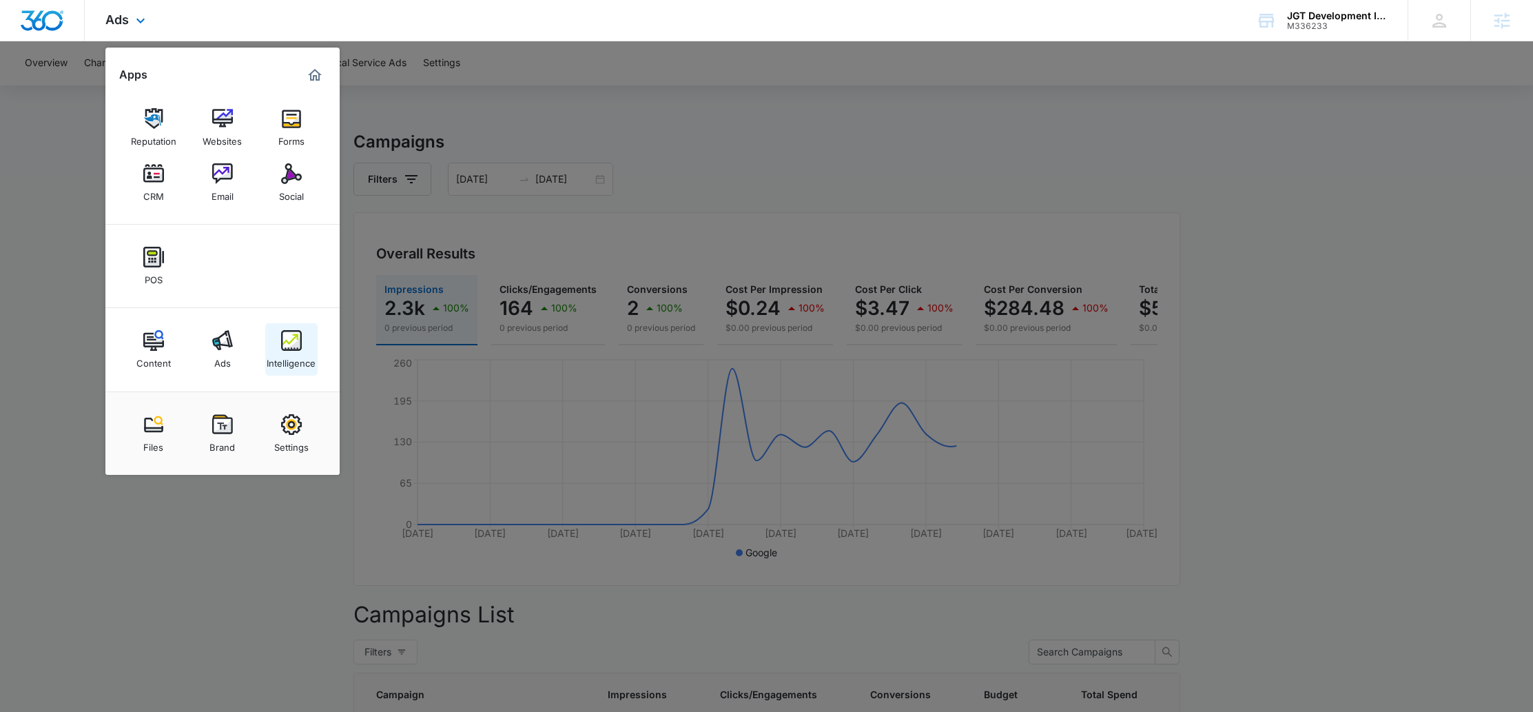
click at [291, 332] on img at bounding box center [291, 340] width 21 height 21
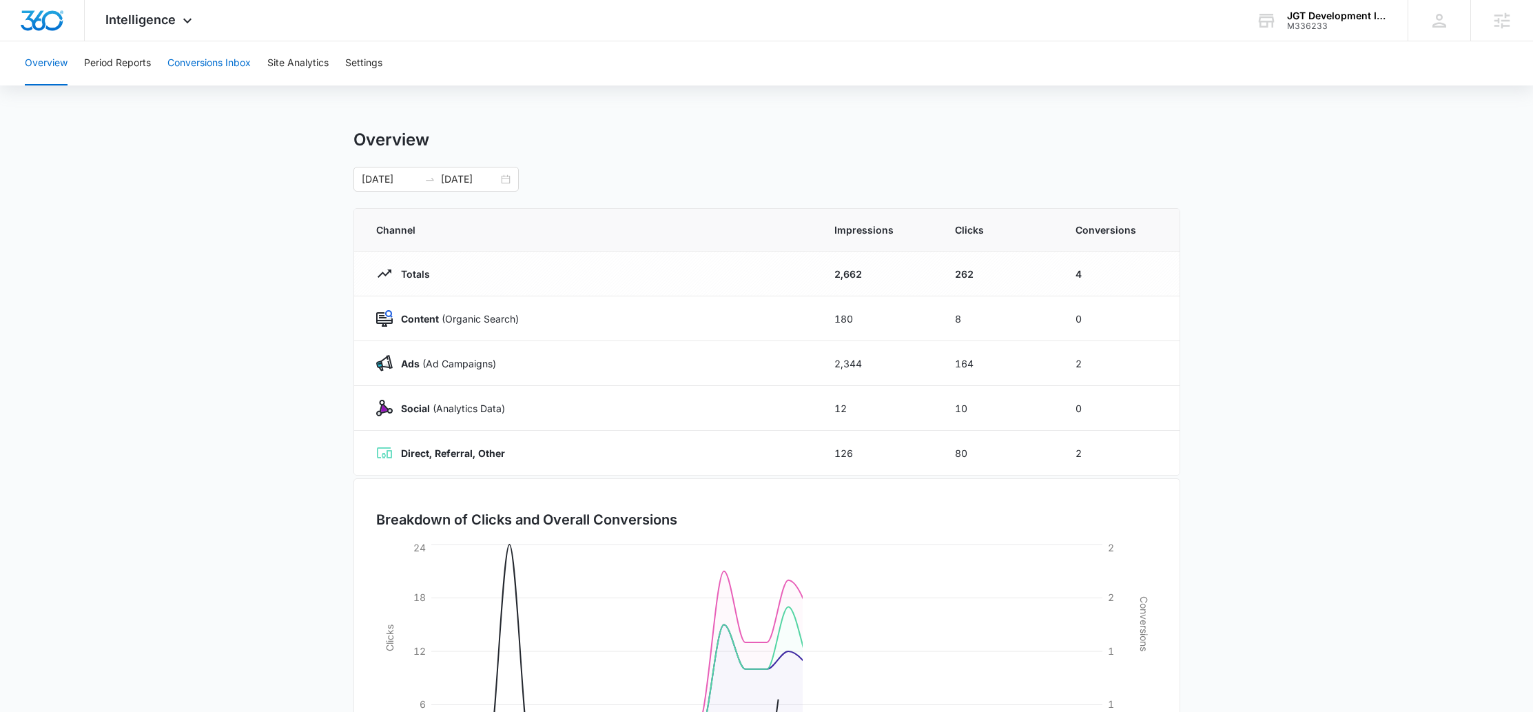
click at [207, 63] on button "Conversions Inbox" at bounding box center [208, 63] width 83 height 44
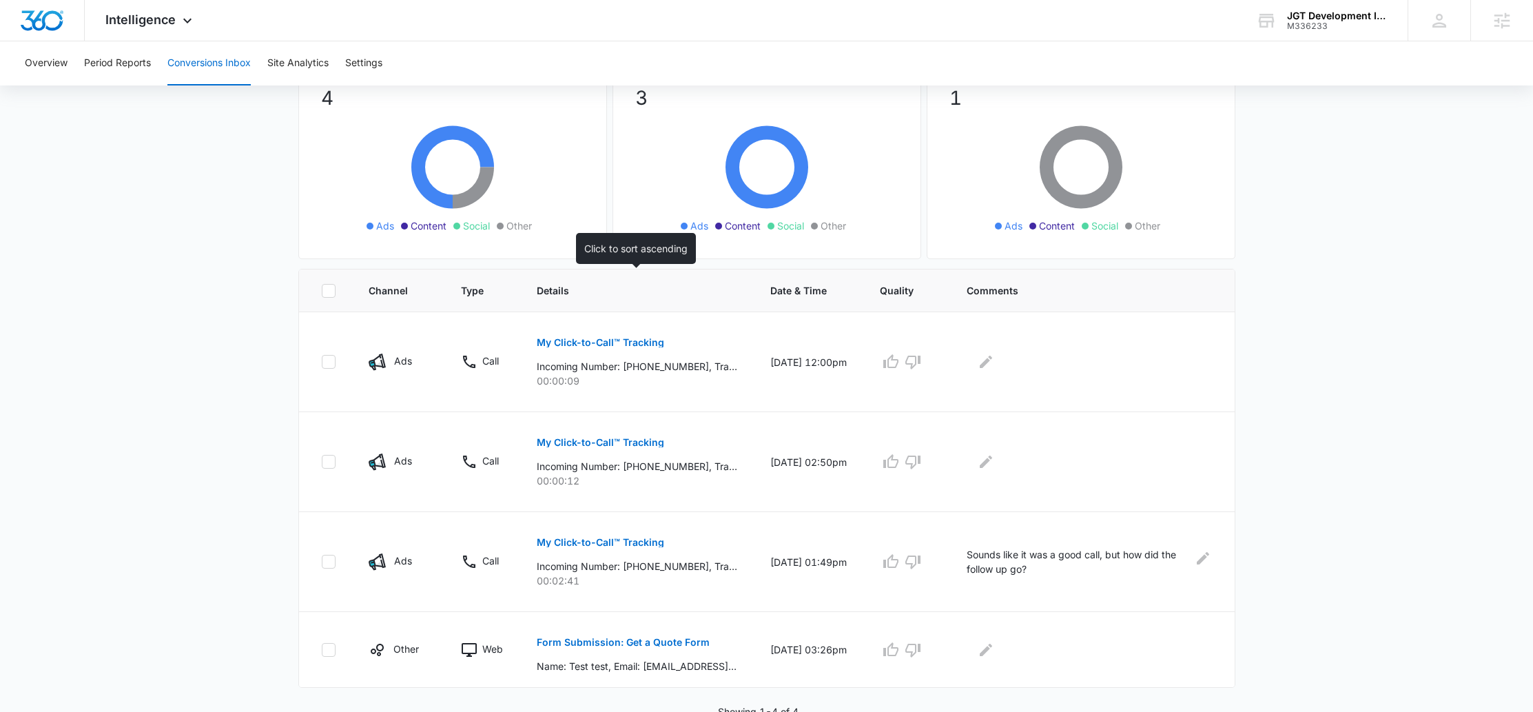
scroll to position [129, 0]
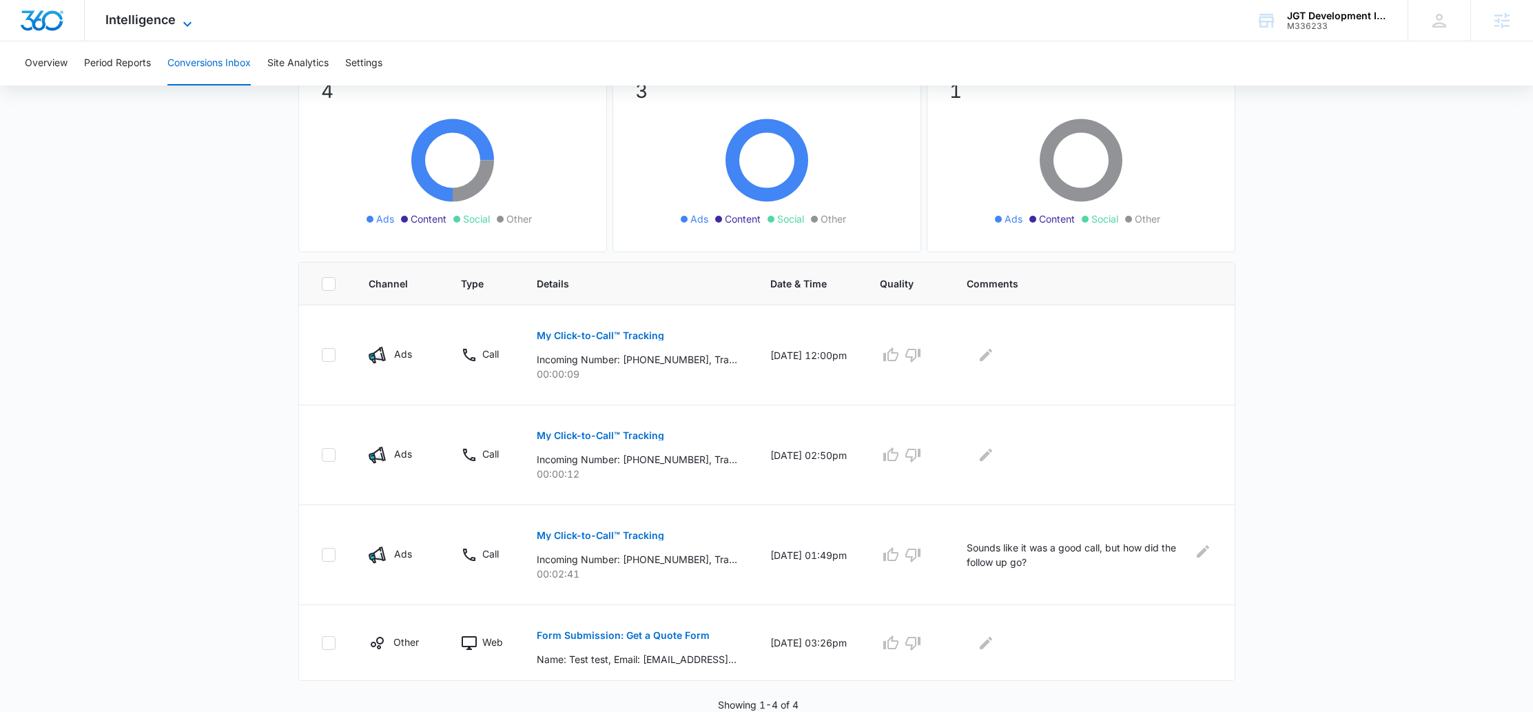
click at [142, 12] on span "Intelligence" at bounding box center [140, 19] width 70 height 14
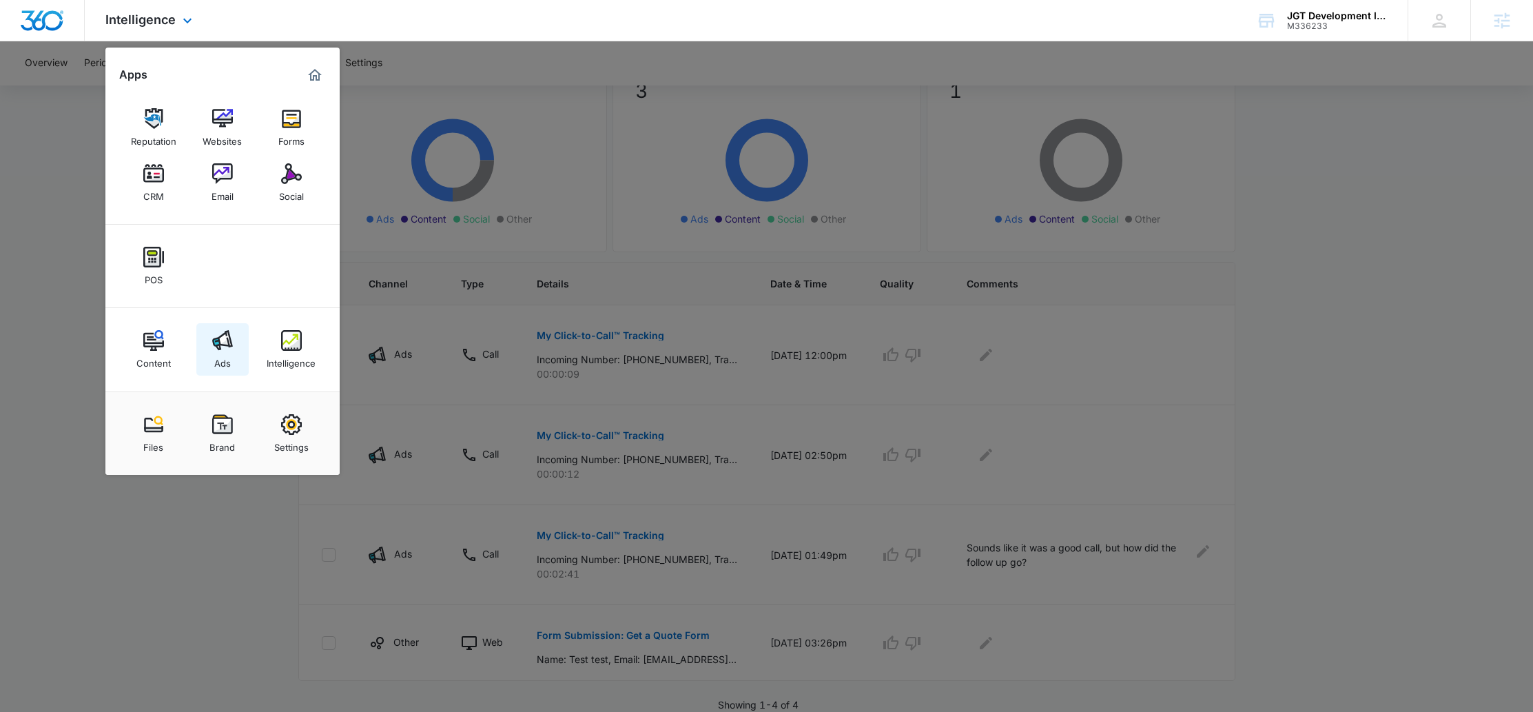
click at [218, 358] on div "Ads" at bounding box center [222, 360] width 17 height 18
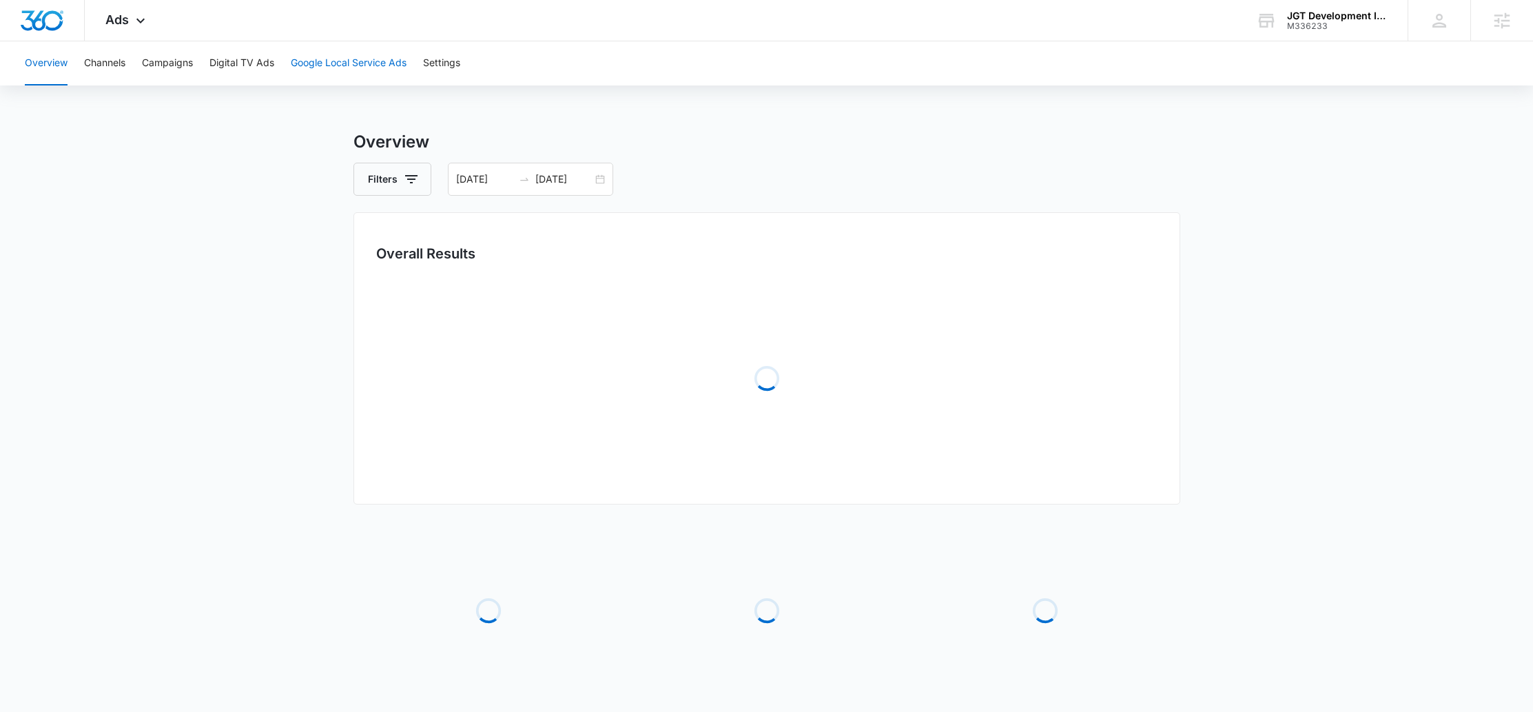
click at [340, 74] on button "Google Local Service Ads" at bounding box center [349, 63] width 116 height 44
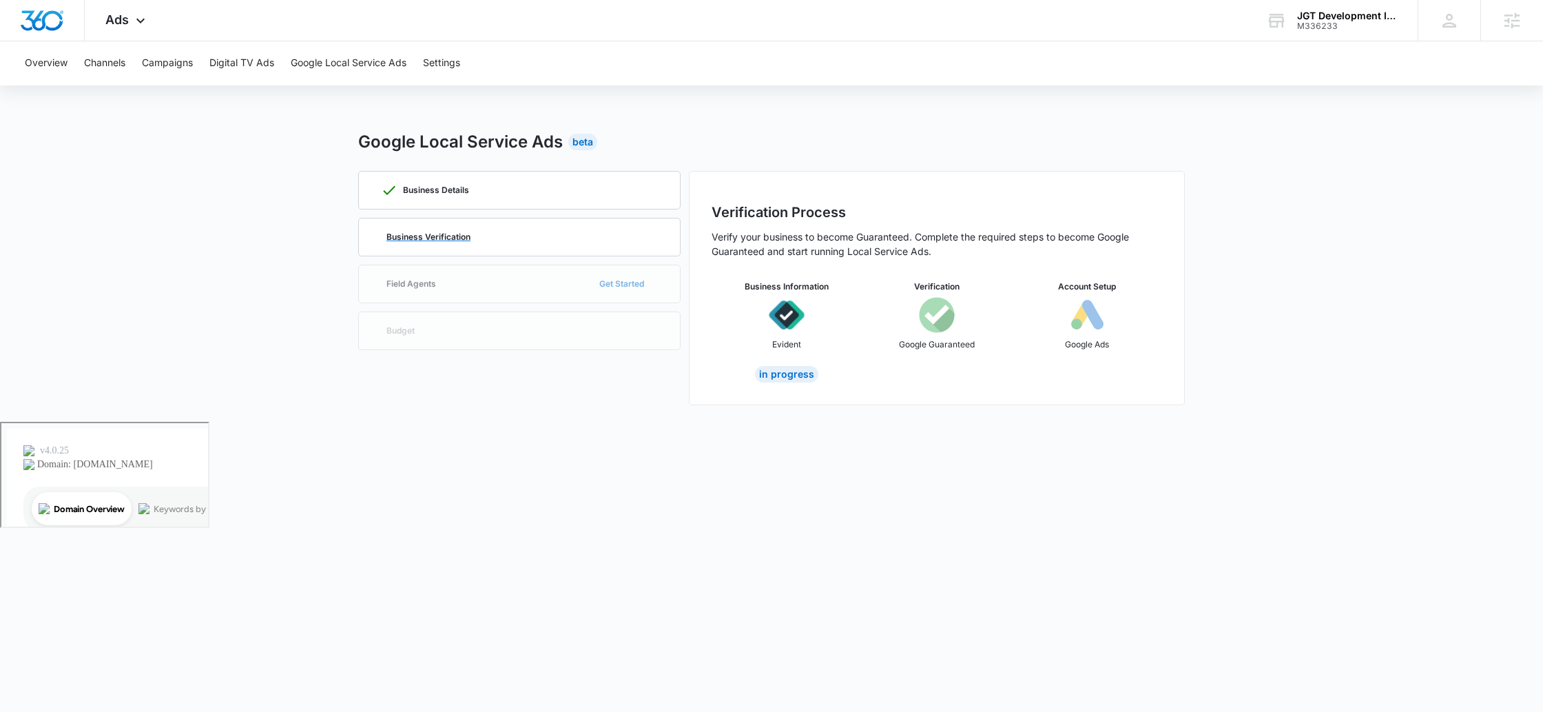
click at [470, 241] on p "Business Verification" at bounding box center [428, 237] width 84 height 8
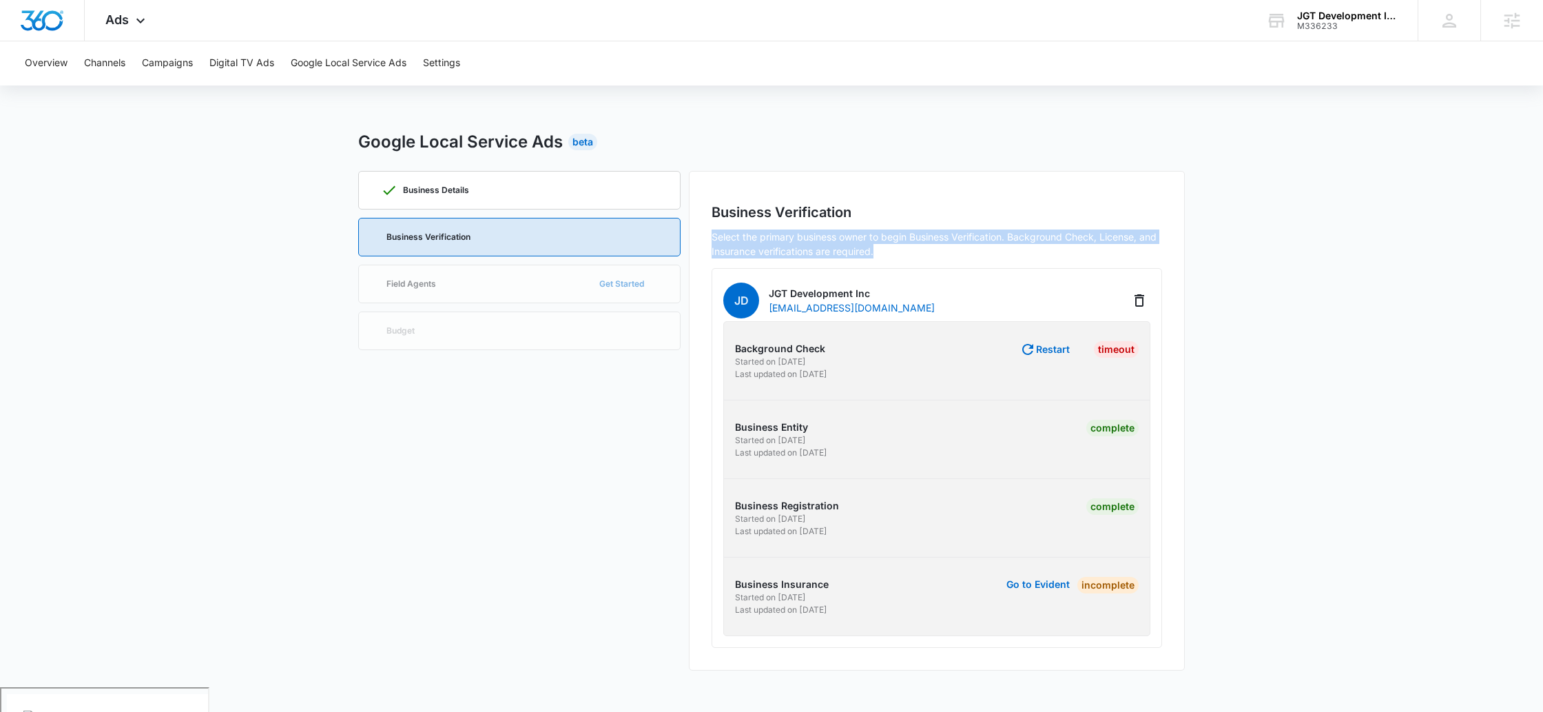
drag, startPoint x: 792, startPoint y: 245, endPoint x: 712, endPoint y: 234, distance: 81.3
click at [712, 234] on p "Select the primary business owner to begin Business Verification. Background Ch…" at bounding box center [937, 243] width 451 height 29
click at [845, 234] on p "Select the primary business owner to begin Business Verification. Background Ch…" at bounding box center [937, 243] width 451 height 29
drag, startPoint x: 823, startPoint y: 248, endPoint x: 718, endPoint y: 238, distance: 105.2
click at [710, 237] on div "Business Verification Select the primary business owner to begin Business Verif…" at bounding box center [937, 420] width 496 height 499
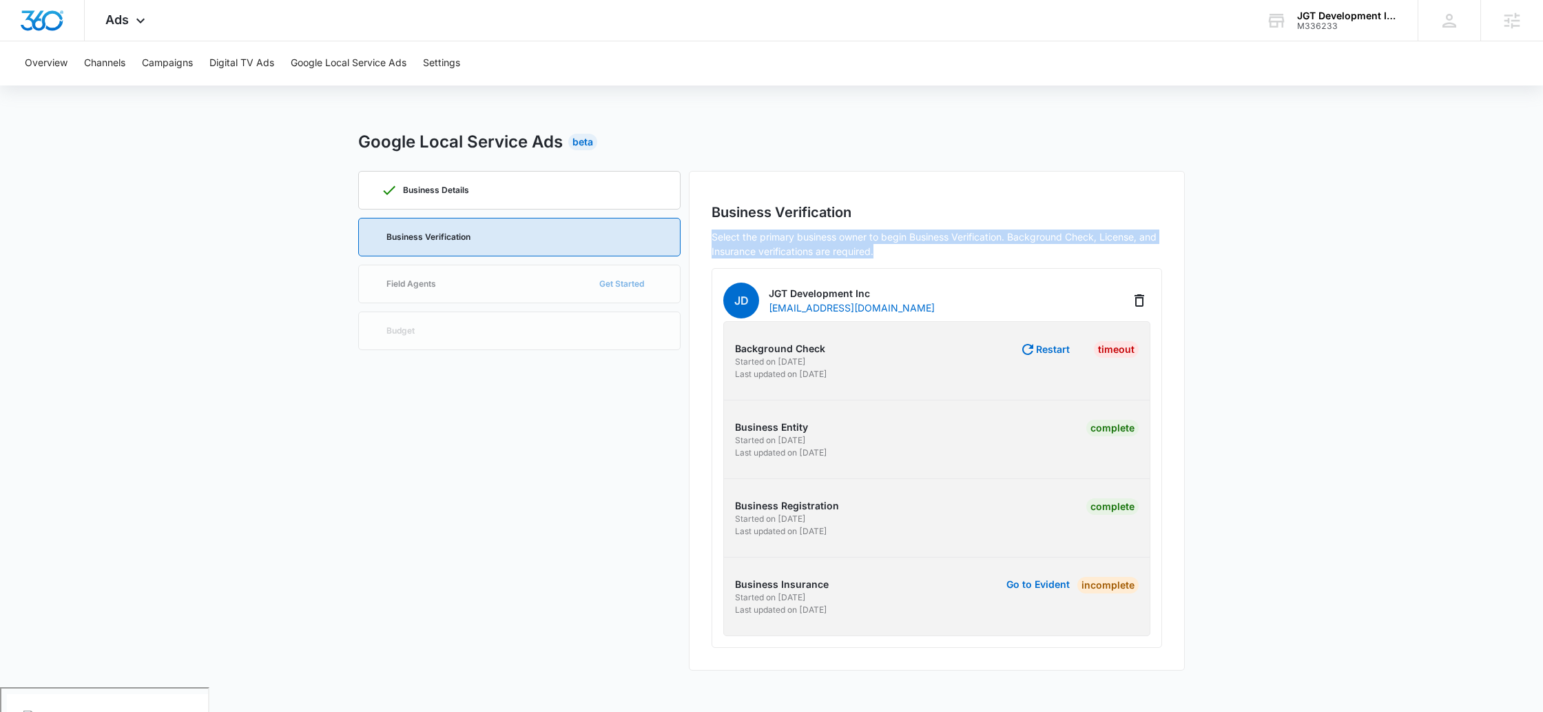
click at [931, 238] on p "Select the primary business owner to begin Business Verification. Background Ch…" at bounding box center [937, 243] width 451 height 29
